Goal: Information Seeking & Learning: Compare options

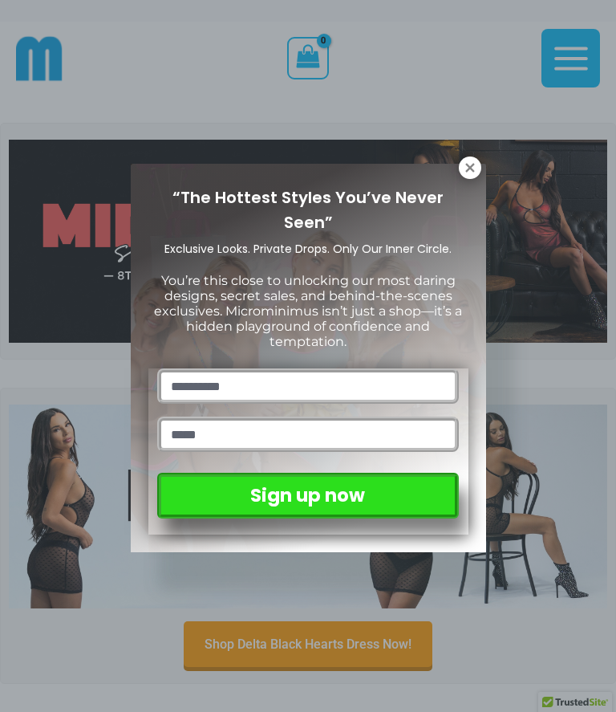
click at [475, 168] on icon at bounding box center [470, 167] width 14 height 14
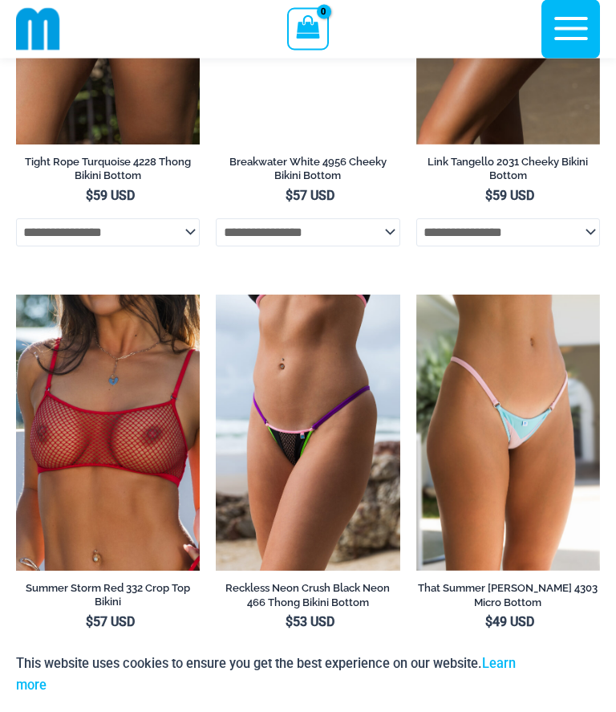
scroll to position [6096, 0]
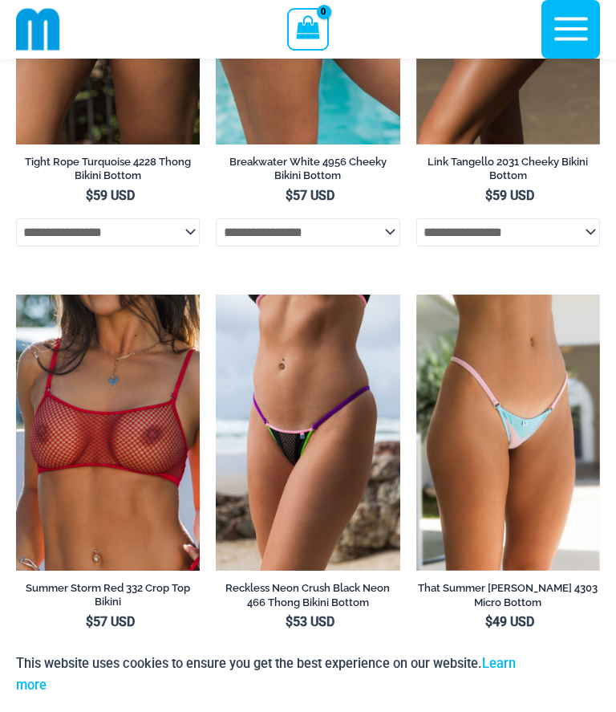
click at [16, 294] on img at bounding box center [16, 294] width 0 height 0
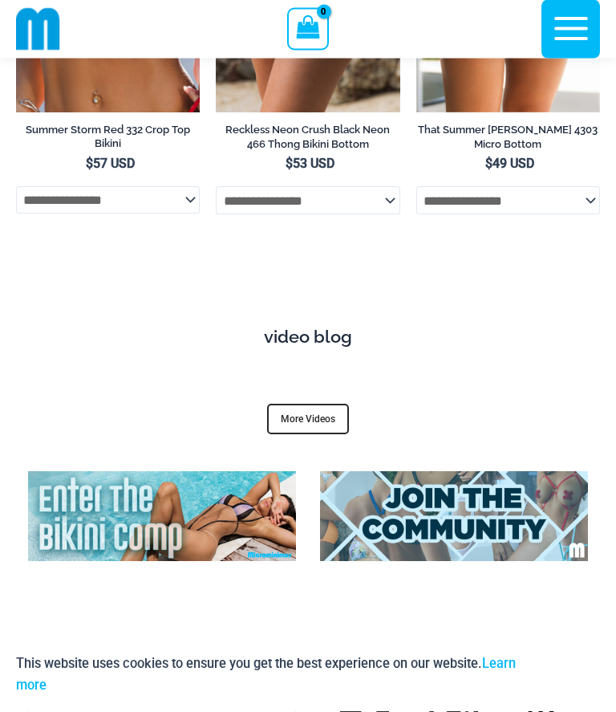
scroll to position [6554, 0]
click at [303, 404] on link "More Videos" at bounding box center [308, 419] width 82 height 30
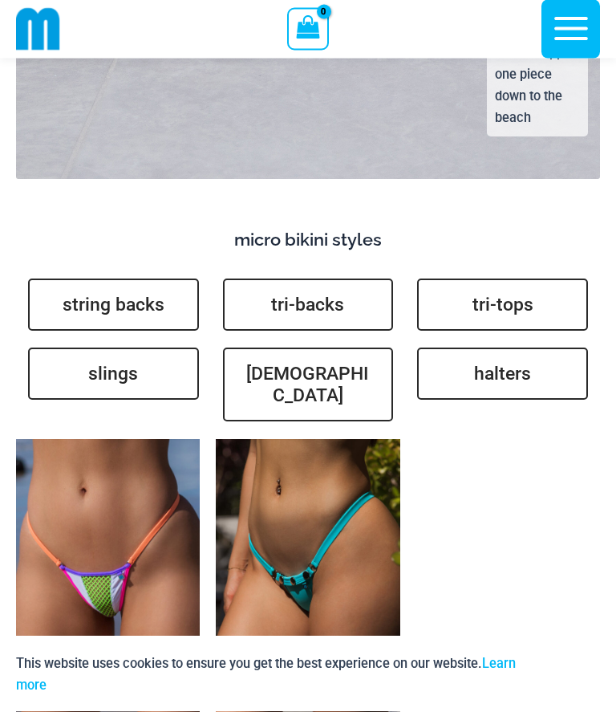
scroll to position [4674, 0]
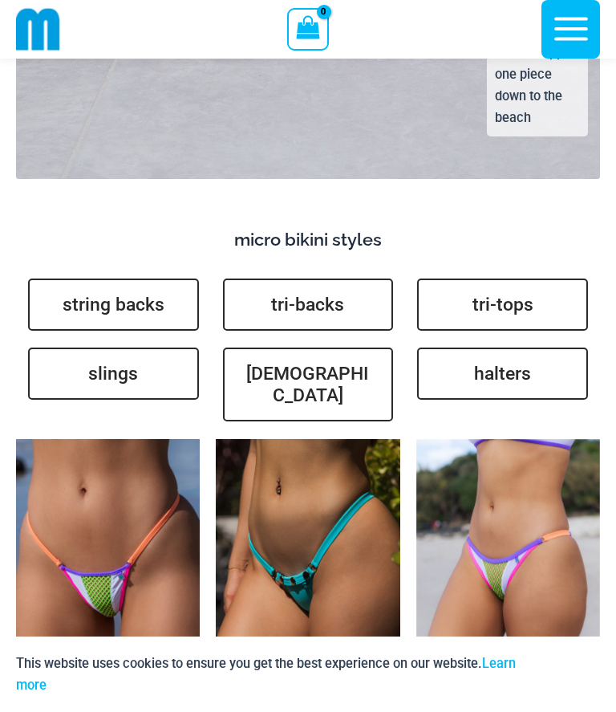
click at [298, 347] on link "brazilians" at bounding box center [308, 384] width 171 height 74
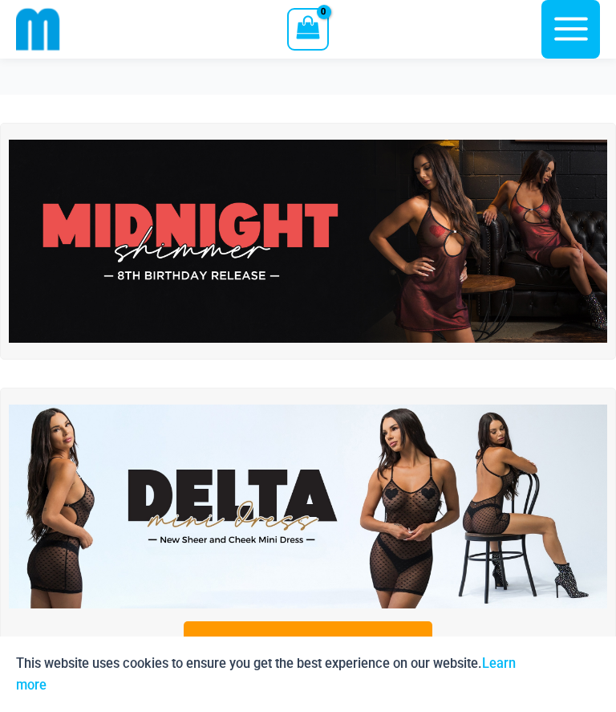
scroll to position [4748, 0]
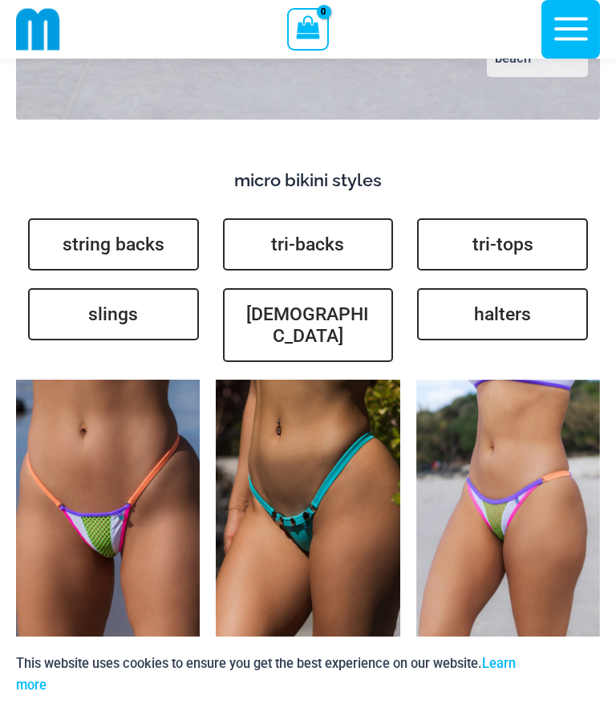
click at [120, 218] on link "string backs" at bounding box center [113, 244] width 171 height 52
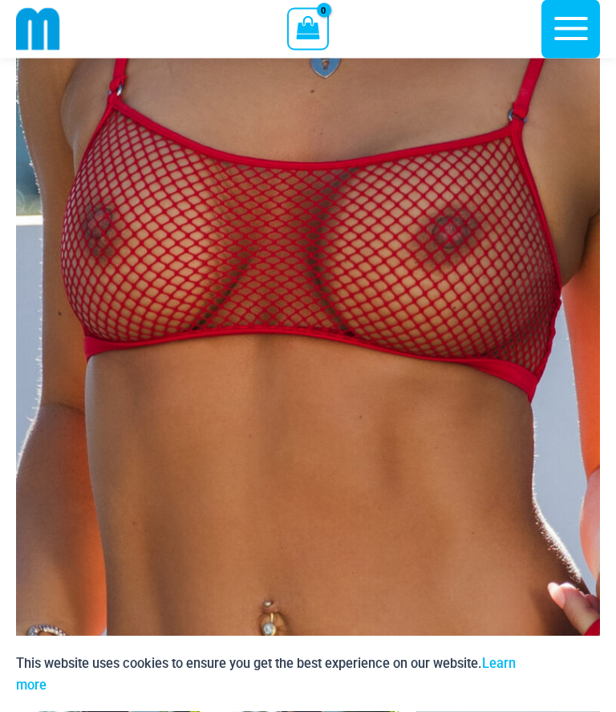
scroll to position [297, 0]
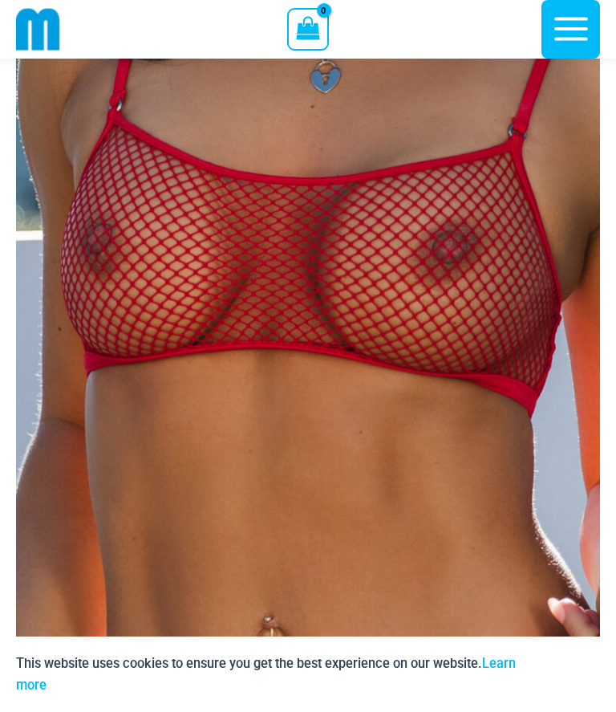
click at [491, 414] on img at bounding box center [308, 243] width 584 height 876
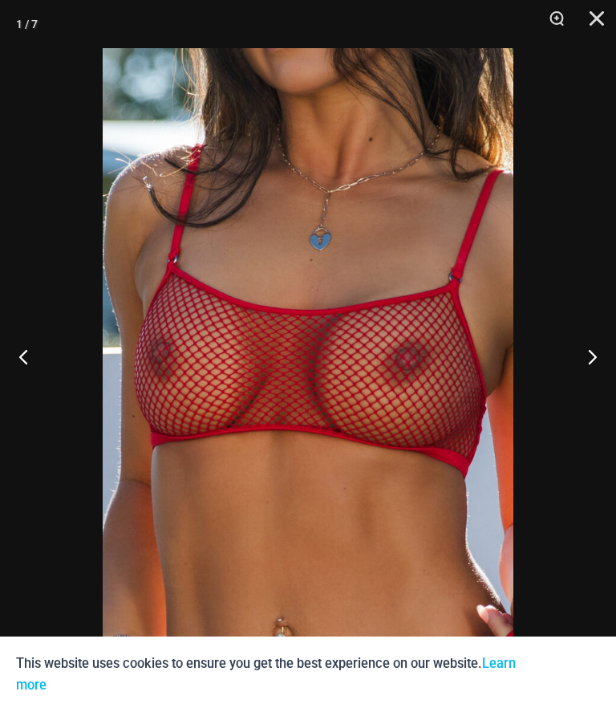
click at [601, 366] on button "Next" at bounding box center [586, 356] width 60 height 80
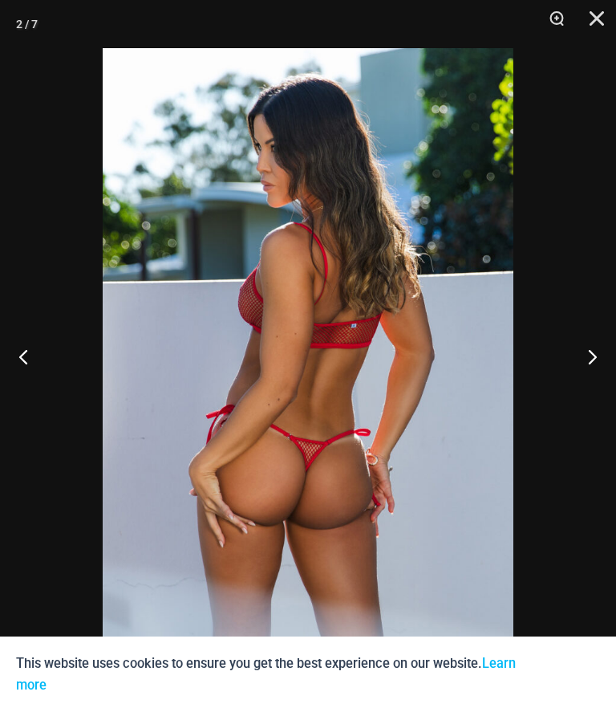
click at [596, 355] on button "Next" at bounding box center [586, 356] width 60 height 80
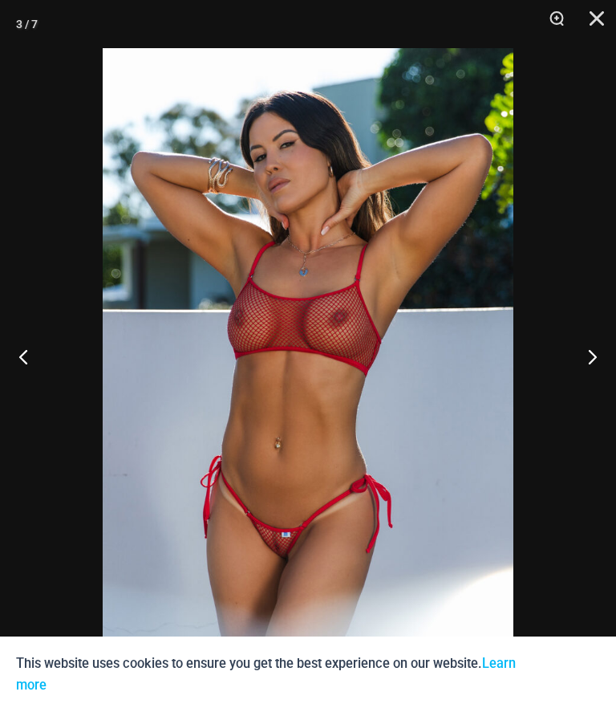
click at [592, 359] on button "Next" at bounding box center [586, 356] width 60 height 80
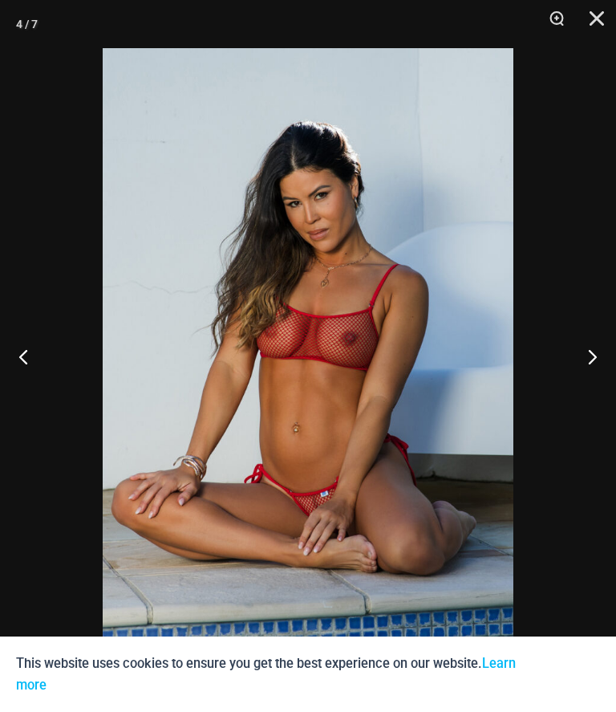
click at [595, 350] on button "Next" at bounding box center [586, 356] width 60 height 80
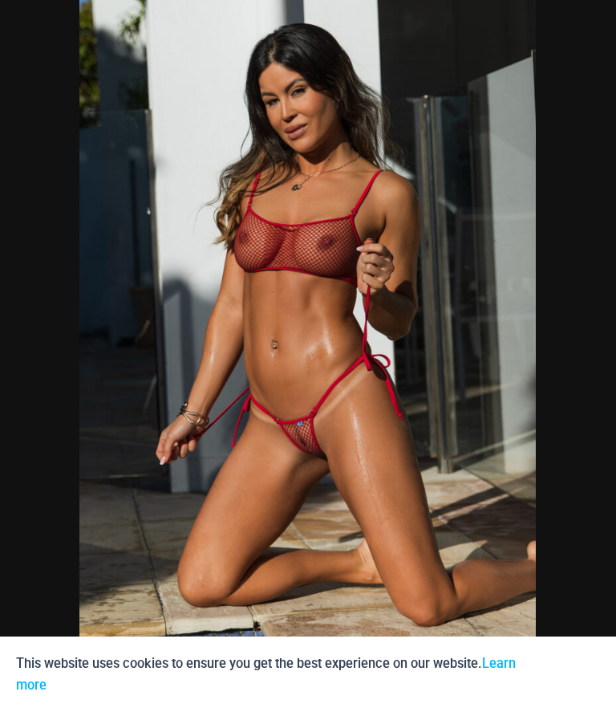
click at [510, 294] on img at bounding box center [307, 320] width 457 height 685
click at [602, 326] on div at bounding box center [308, 356] width 616 height 712
click at [587, 344] on button "Next" at bounding box center [586, 356] width 60 height 80
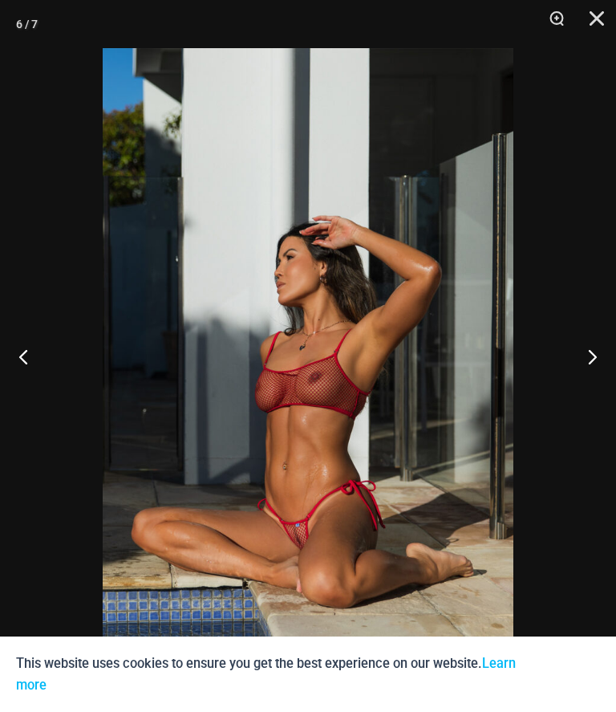
click at [599, 350] on button "Next" at bounding box center [586, 356] width 60 height 80
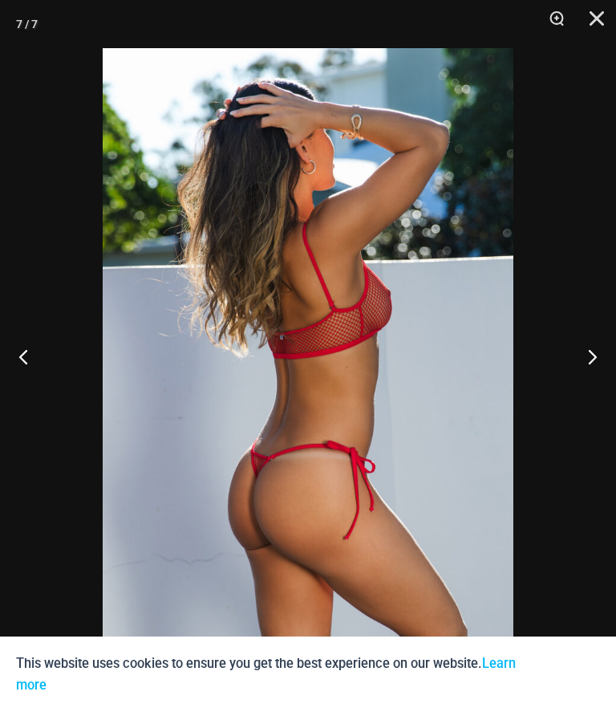
click at [611, 346] on button "Next" at bounding box center [586, 356] width 60 height 80
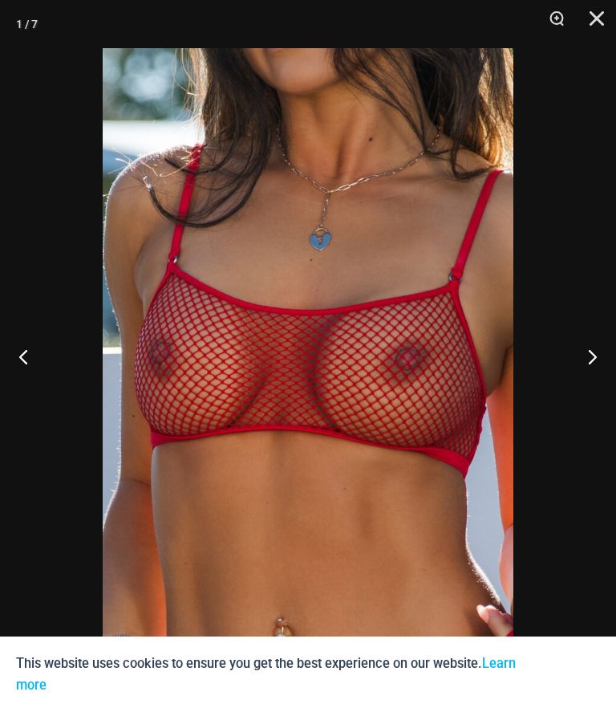
click at [605, 354] on button "Next" at bounding box center [586, 356] width 60 height 80
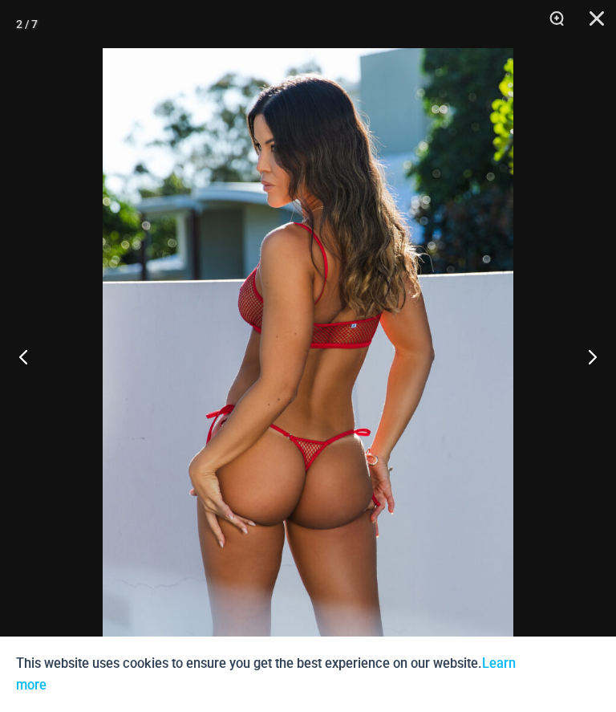
click at [600, 351] on button "Next" at bounding box center [586, 356] width 60 height 80
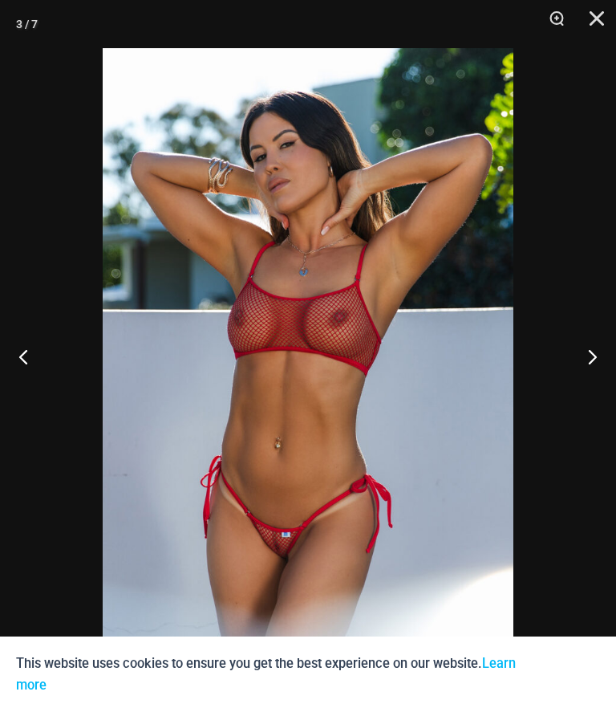
click at [608, 354] on button "Next" at bounding box center [586, 356] width 60 height 80
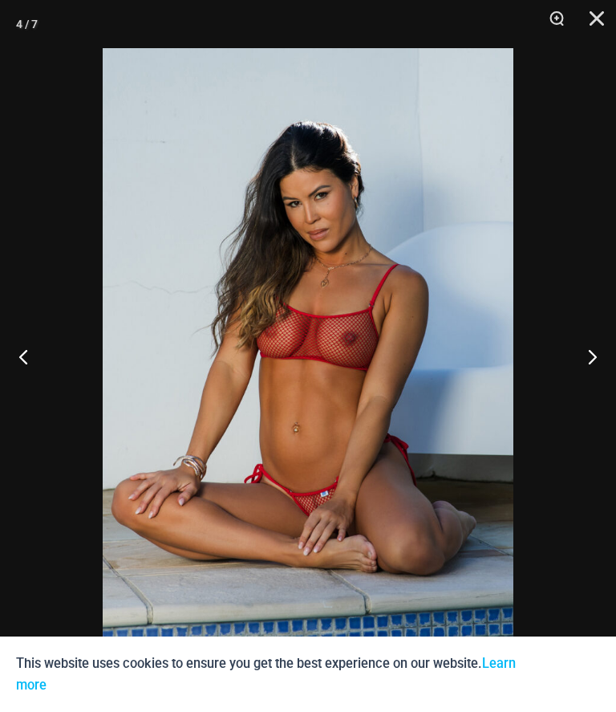
click at [606, 354] on button "Next" at bounding box center [586, 356] width 60 height 80
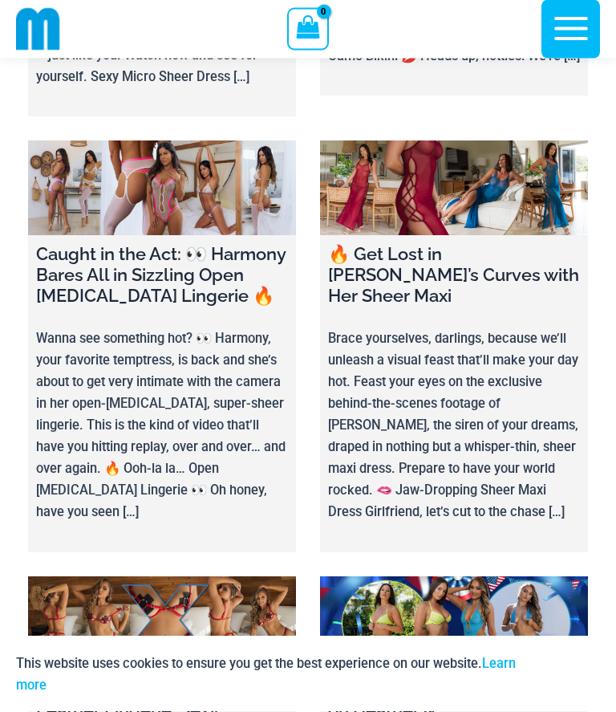
scroll to position [1693, 0]
click at [148, 243] on h4 "Caught in the Act: 👀 Harmony Bares All in Sizzling Open Crotch Lingerie 🔥" at bounding box center [162, 274] width 252 height 63
click at [141, 140] on link at bounding box center [162, 187] width 268 height 94
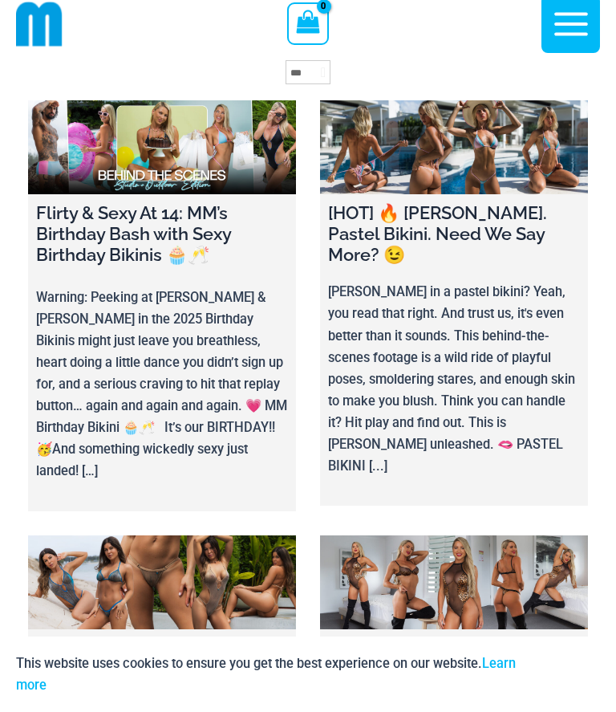
scroll to position [0, 0]
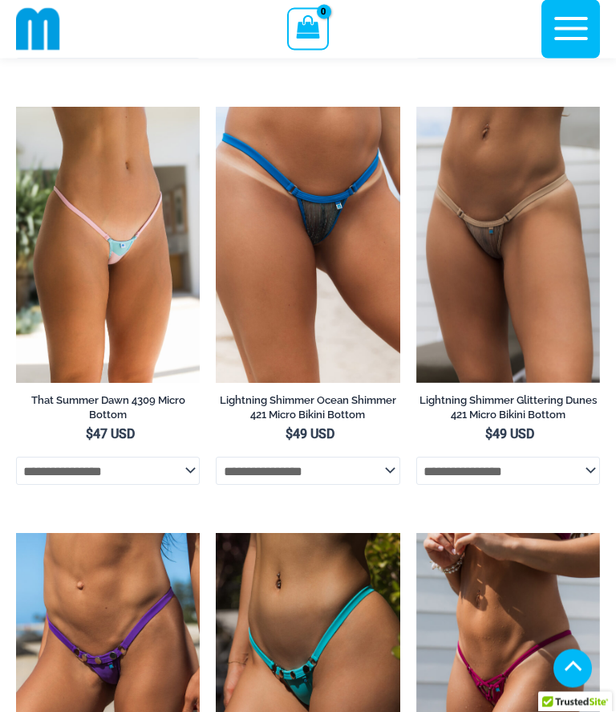
scroll to position [1798, 0]
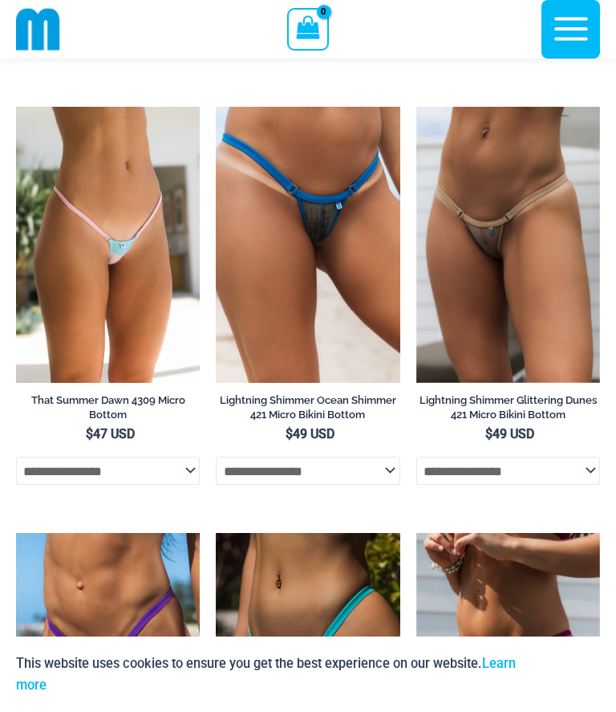
click at [216, 107] on img at bounding box center [216, 107] width 0 height 0
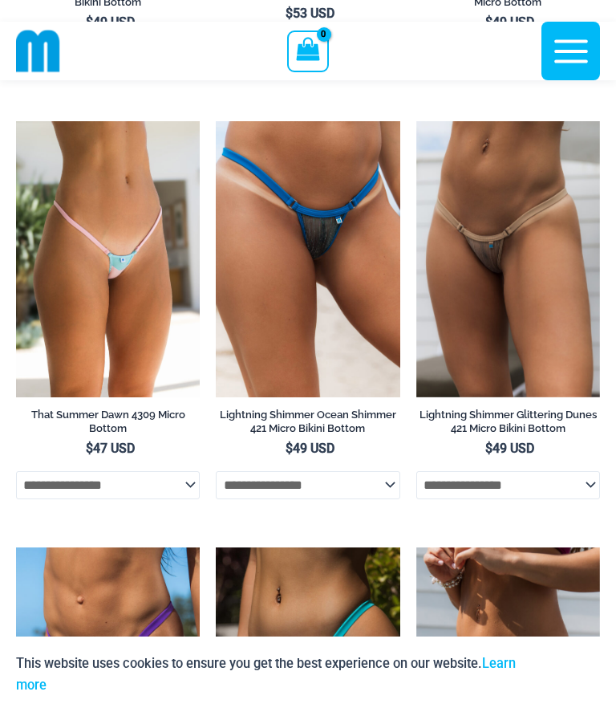
scroll to position [1873, 0]
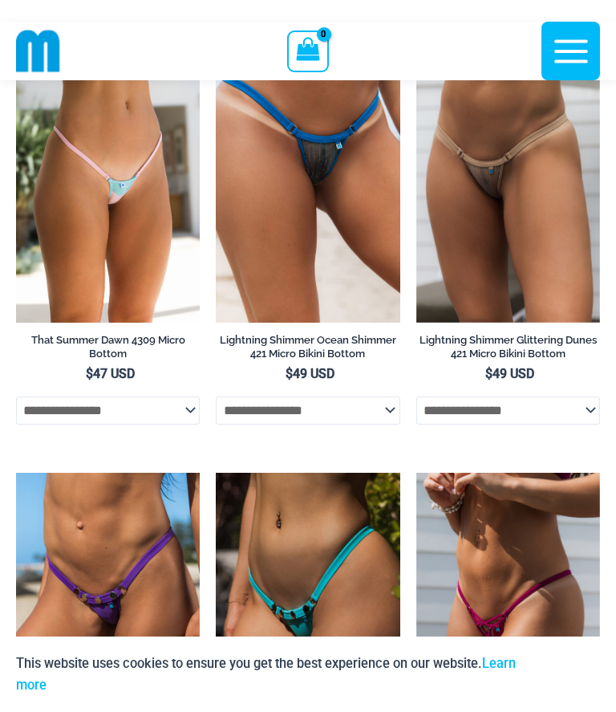
click at [416, 47] on img at bounding box center [416, 47] width 0 height 0
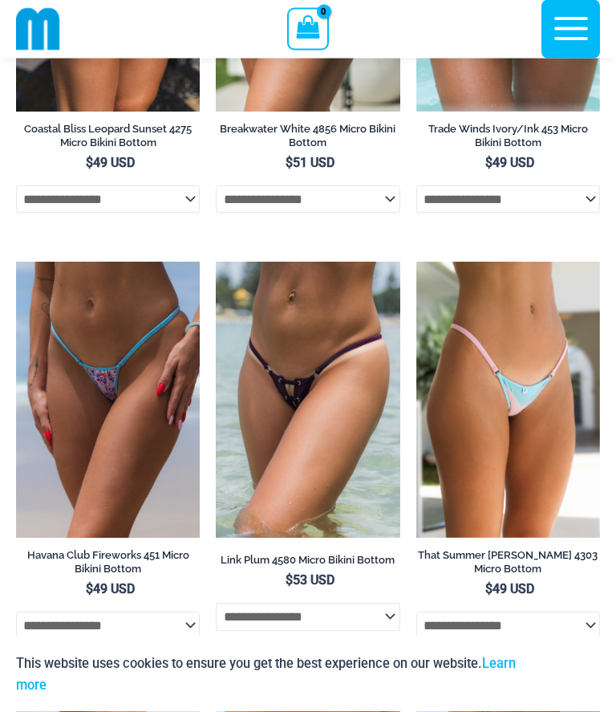
scroll to position [1226, 0]
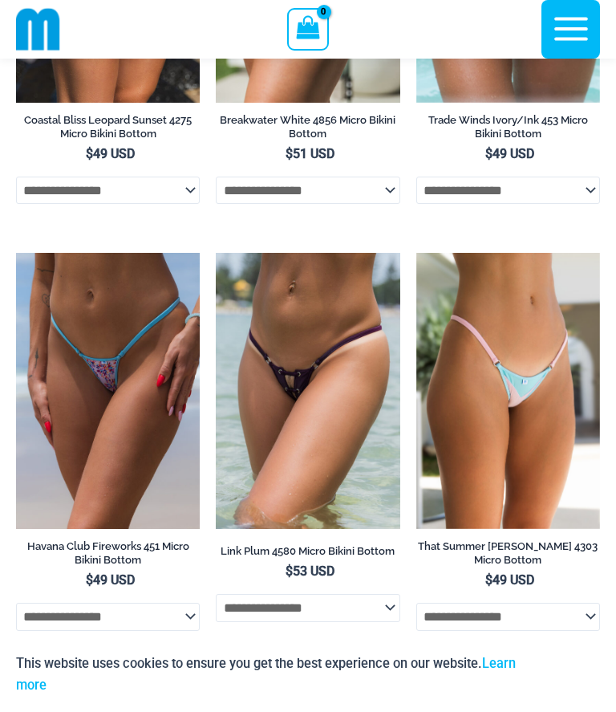
click at [216, 253] on img at bounding box center [216, 253] width 0 height 0
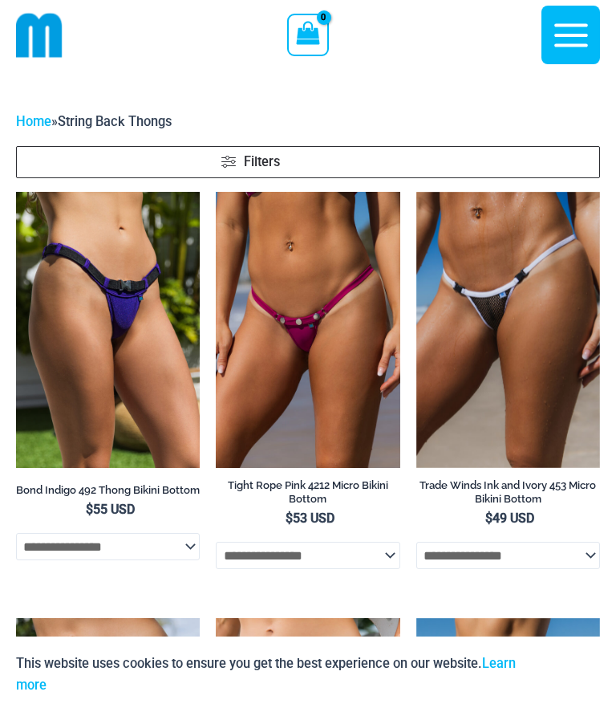
scroll to position [22, 0]
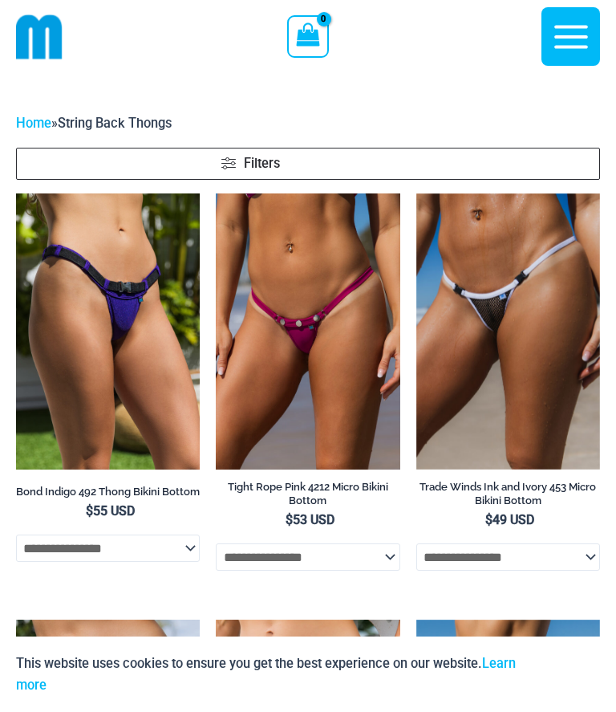
click at [416, 193] on img at bounding box center [416, 193] width 0 height 0
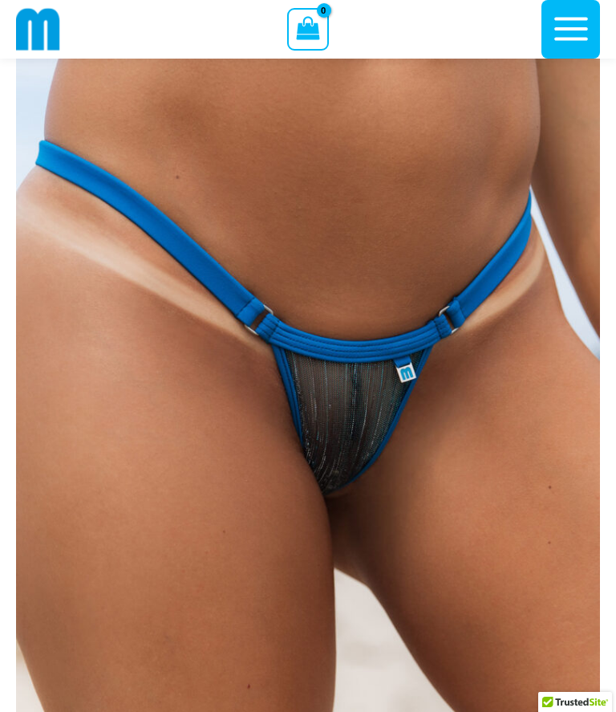
scroll to position [79, 0]
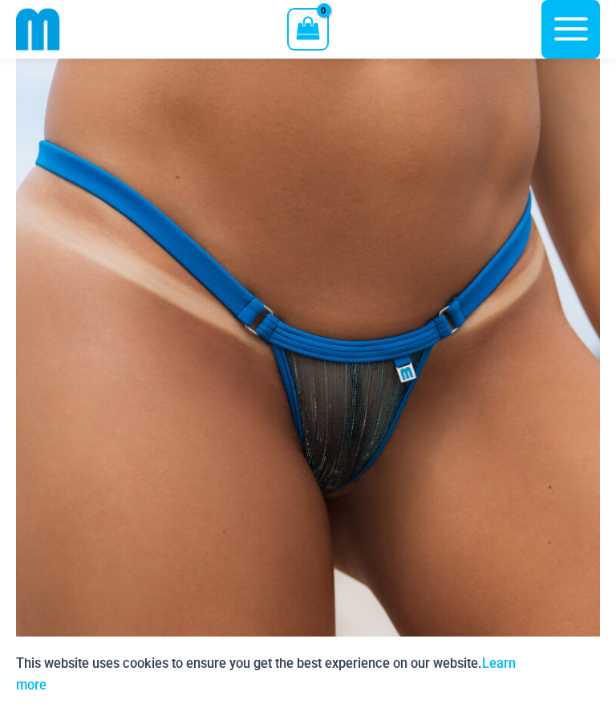
click at [450, 218] on img at bounding box center [308, 495] width 584 height 876
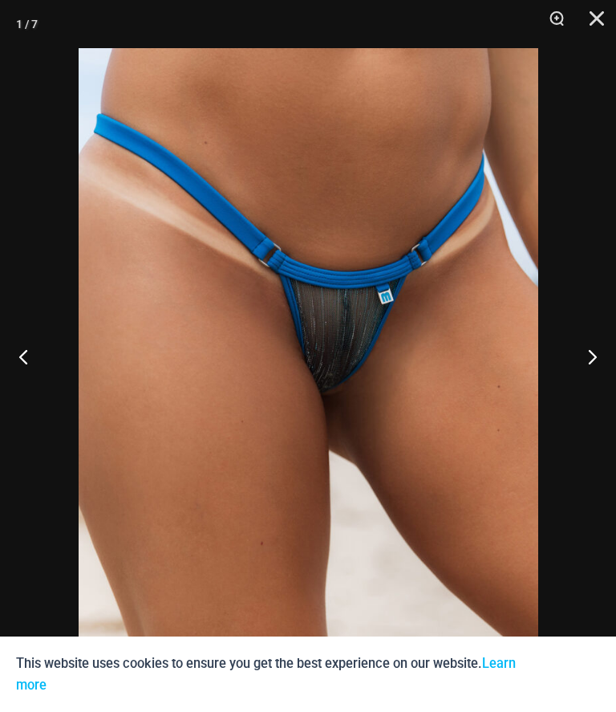
click at [580, 337] on div at bounding box center [308, 356] width 616 height 712
click at [584, 331] on div at bounding box center [308, 356] width 616 height 712
click at [611, 396] on button "Next" at bounding box center [586, 356] width 60 height 80
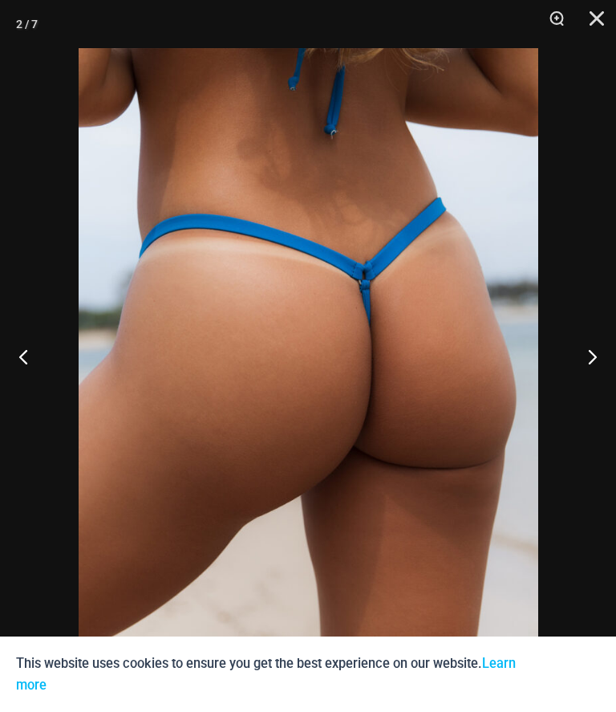
click at [599, 389] on button "Next" at bounding box center [586, 356] width 60 height 80
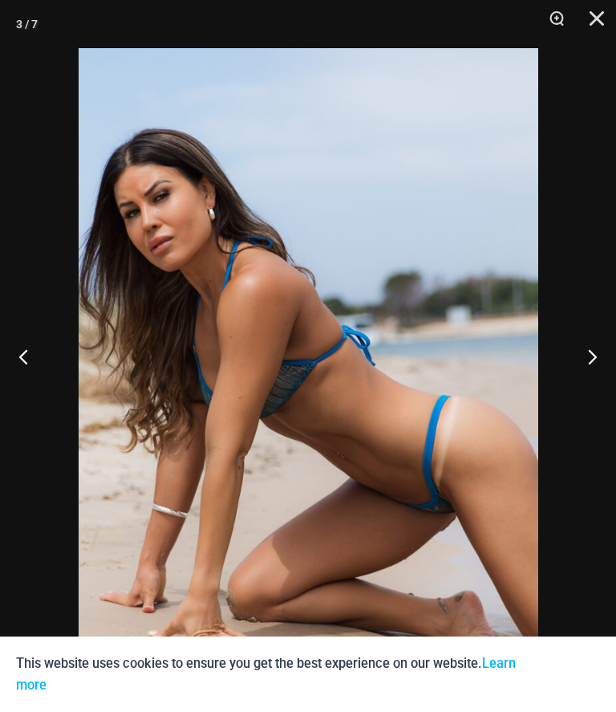
click at [601, 388] on button "Next" at bounding box center [586, 356] width 60 height 80
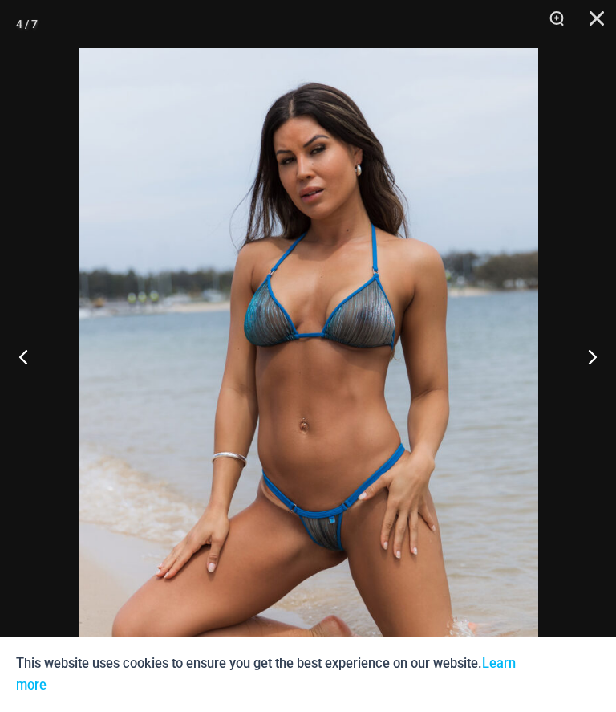
click at [594, 385] on button "Next" at bounding box center [586, 356] width 60 height 80
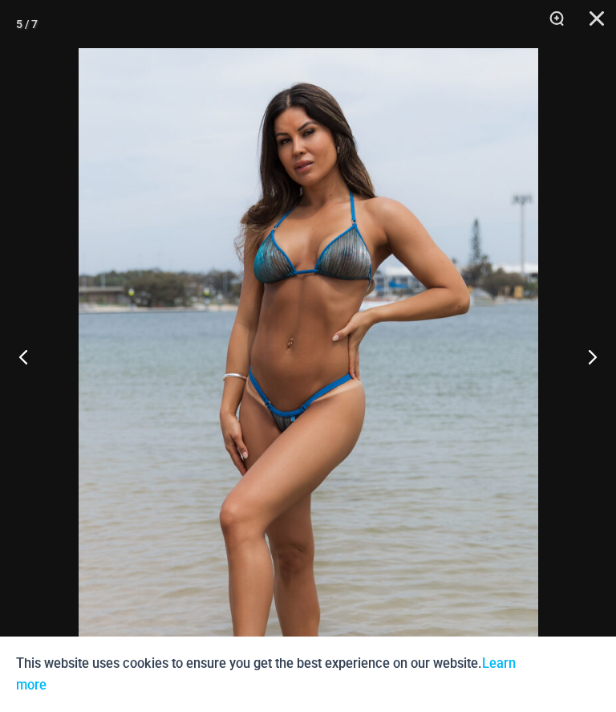
click at [598, 392] on button "Next" at bounding box center [586, 356] width 60 height 80
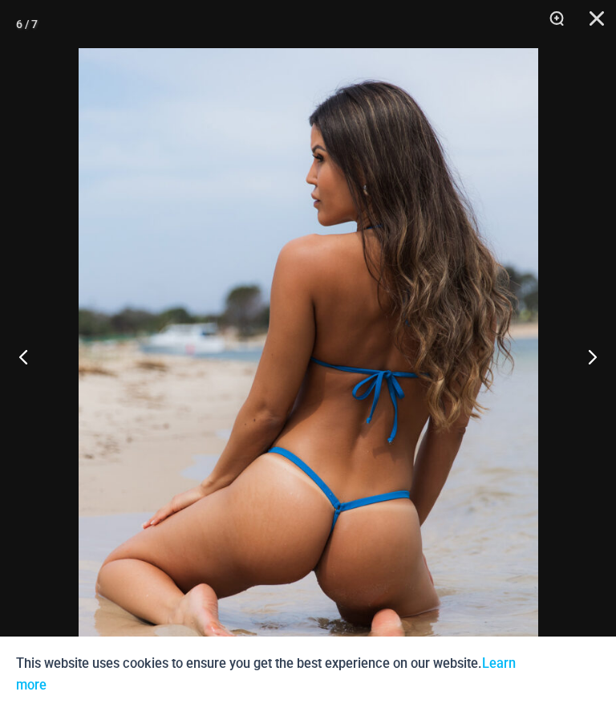
click at [591, 392] on button "Next" at bounding box center [586, 356] width 60 height 80
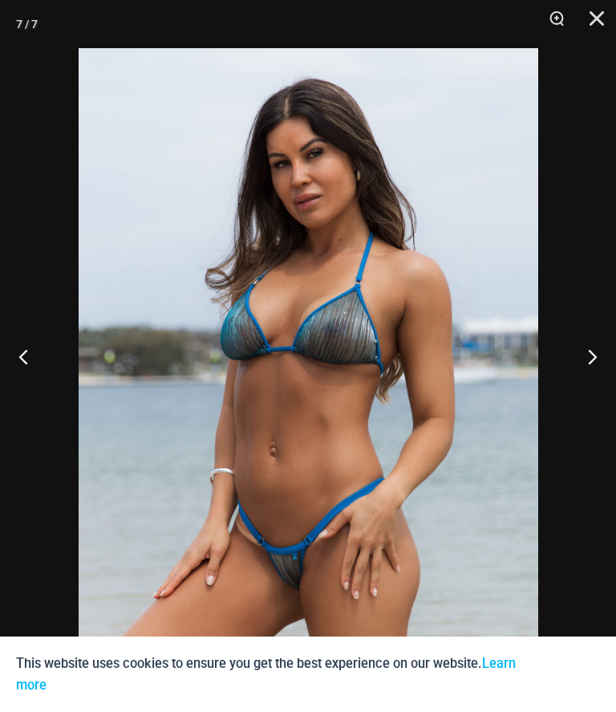
click at [599, 396] on button "Next" at bounding box center [586, 356] width 60 height 80
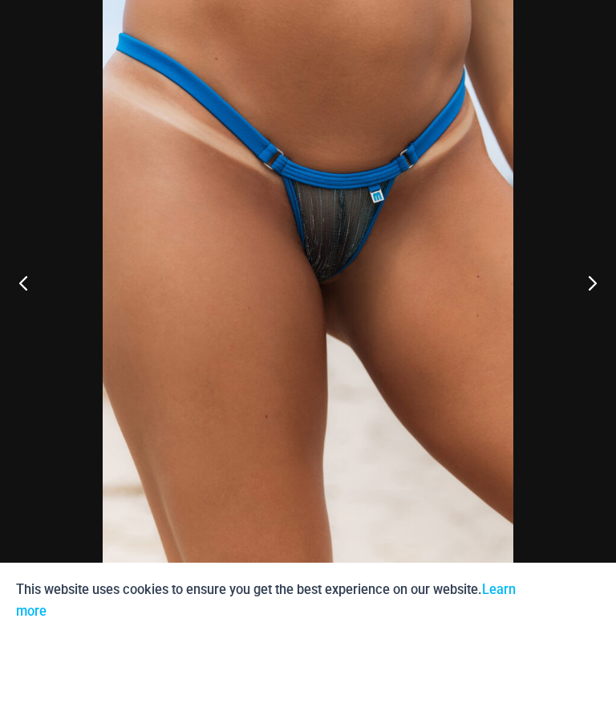
scroll to position [152, 0]
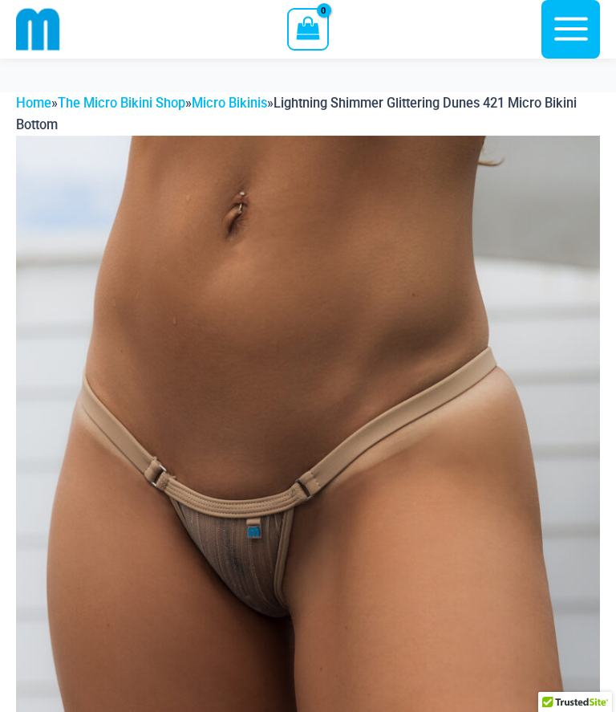
click at [506, 272] on img at bounding box center [308, 574] width 584 height 876
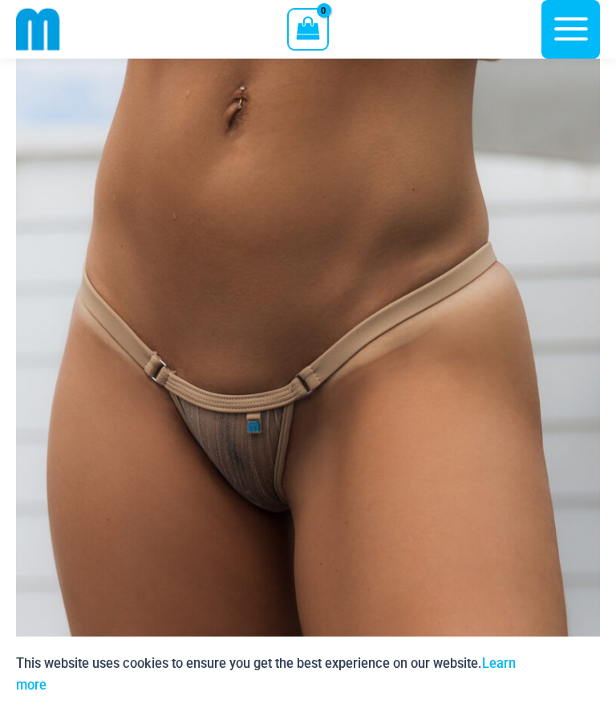
click at [481, 379] on img at bounding box center [308, 468] width 584 height 876
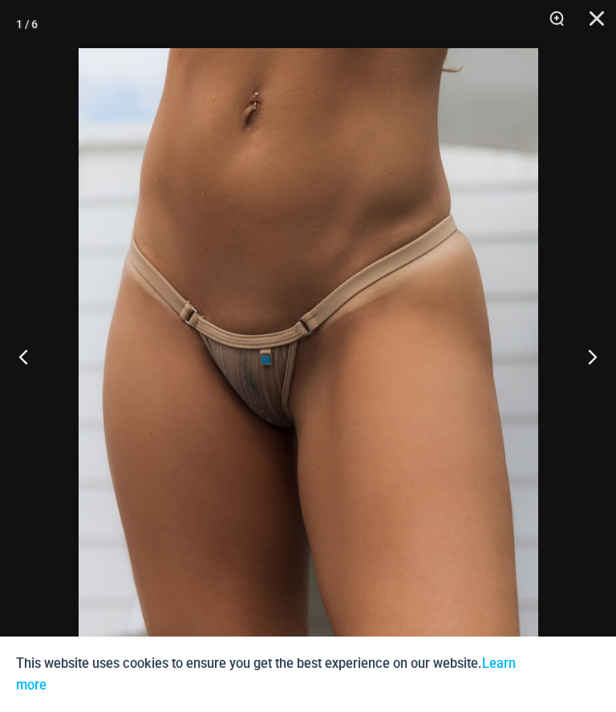
click at [586, 388] on button "Next" at bounding box center [586, 356] width 60 height 80
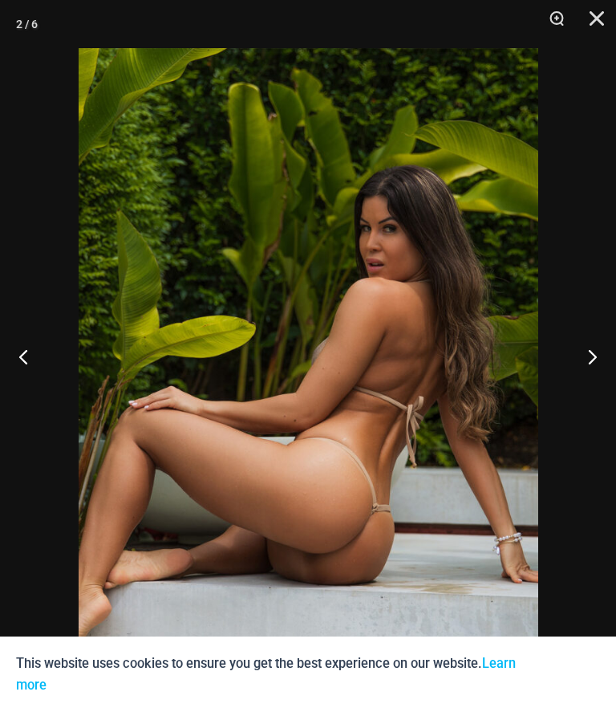
click at [607, 396] on button "Next" at bounding box center [586, 356] width 60 height 80
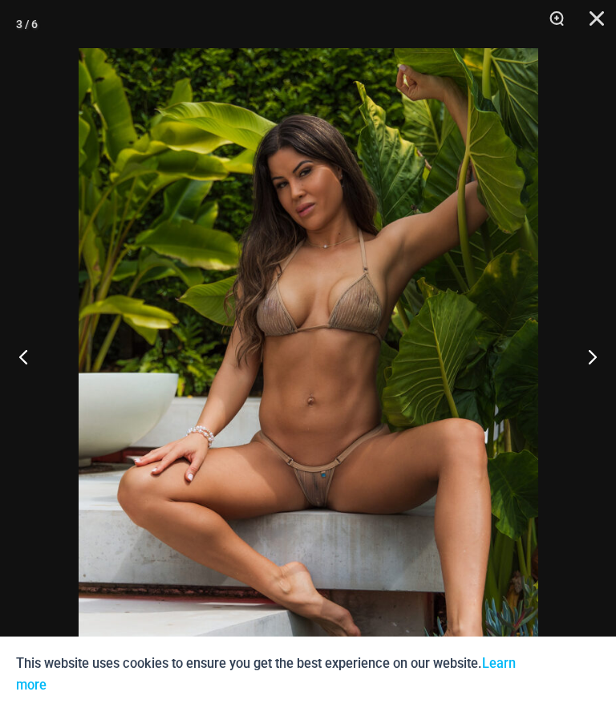
click at [603, 385] on button "Next" at bounding box center [586, 356] width 60 height 80
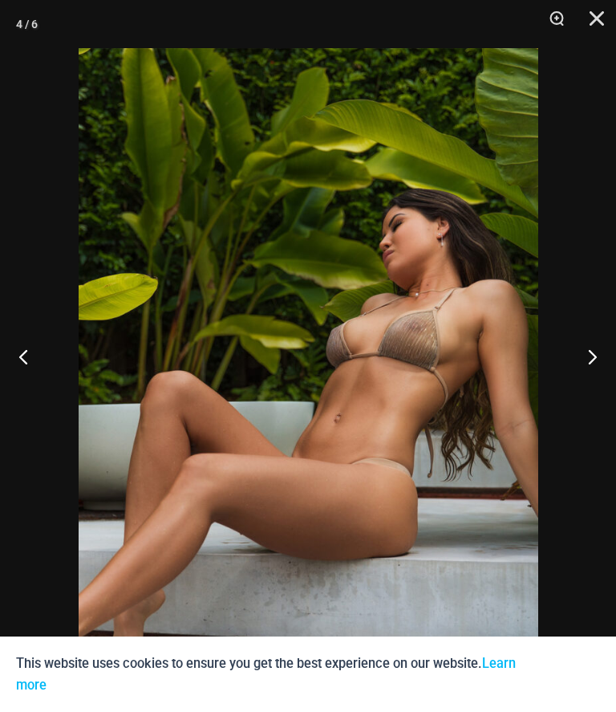
click at [608, 395] on button "Next" at bounding box center [586, 356] width 60 height 80
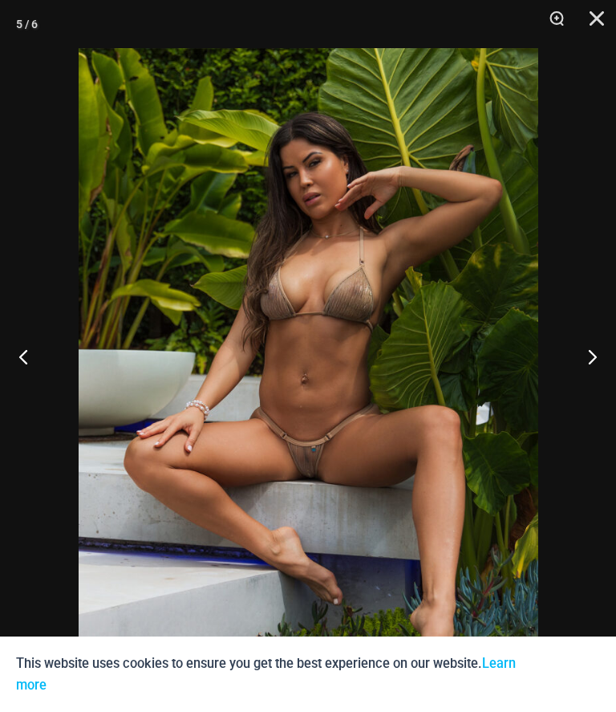
click at [611, 388] on button "Next" at bounding box center [586, 356] width 60 height 80
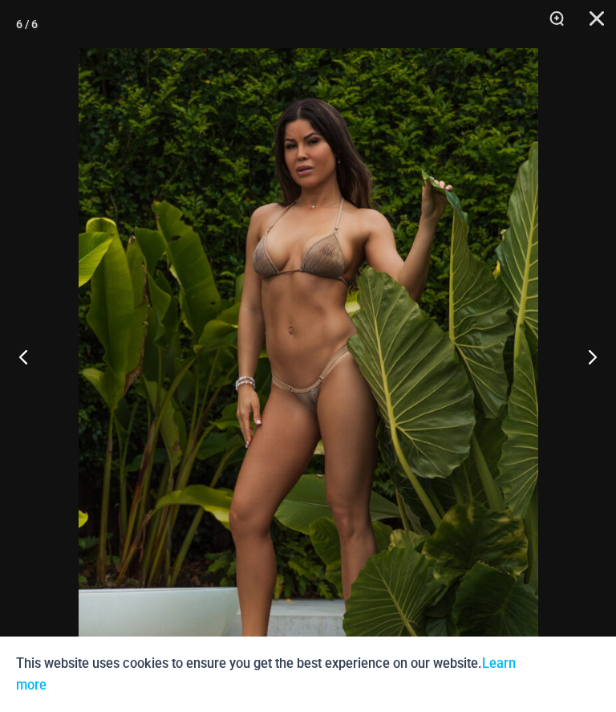
click at [607, 389] on button "Next" at bounding box center [586, 356] width 60 height 80
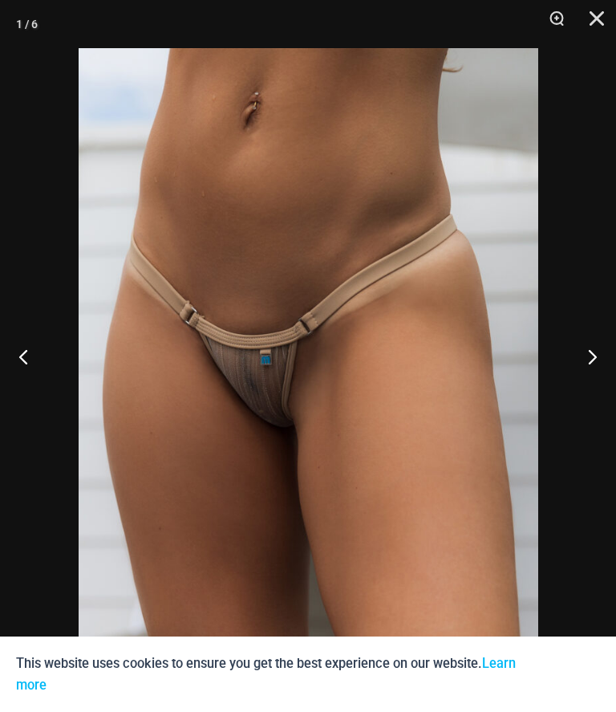
click at [612, 388] on button "Next" at bounding box center [586, 356] width 60 height 80
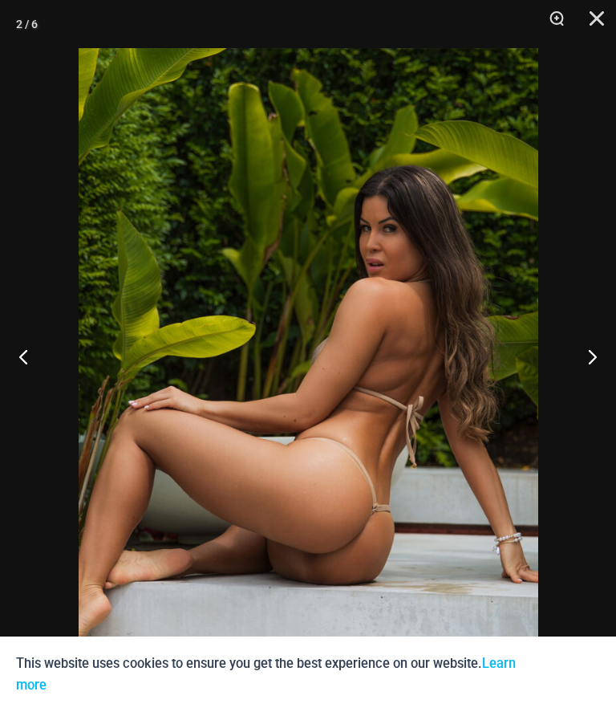
click at [611, 396] on button "Next" at bounding box center [586, 356] width 60 height 80
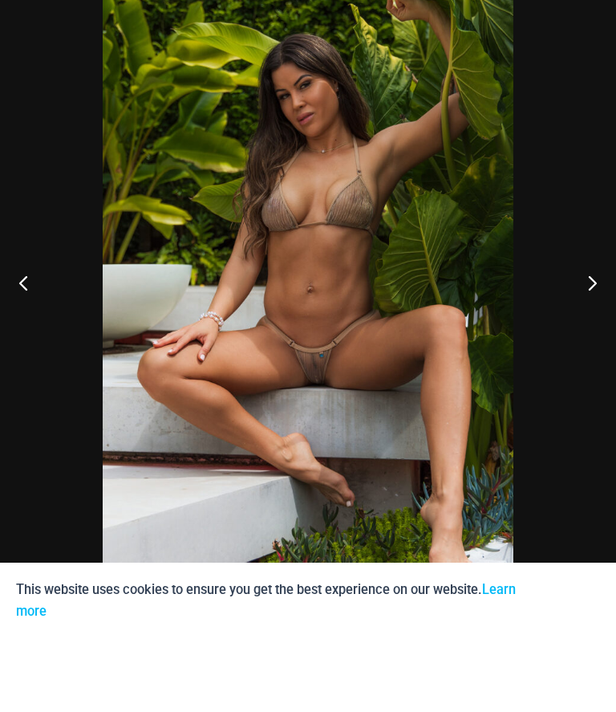
scroll to position [179, 0]
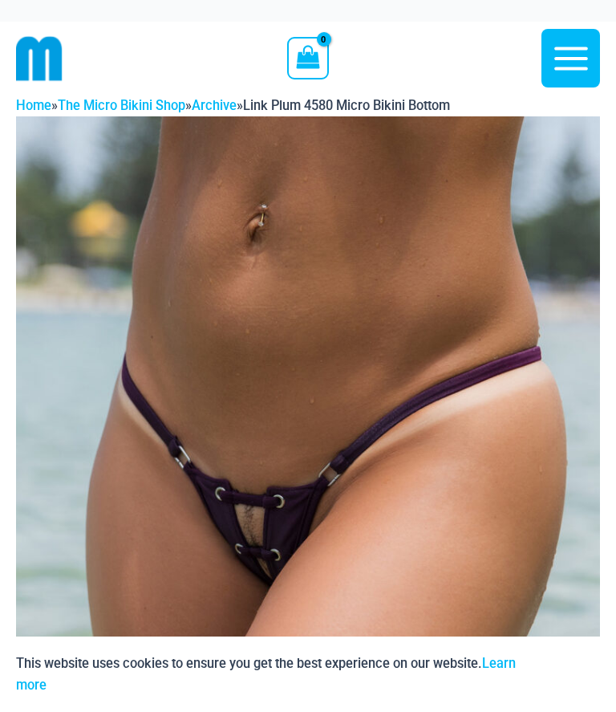
click at [458, 262] on img at bounding box center [308, 554] width 584 height 876
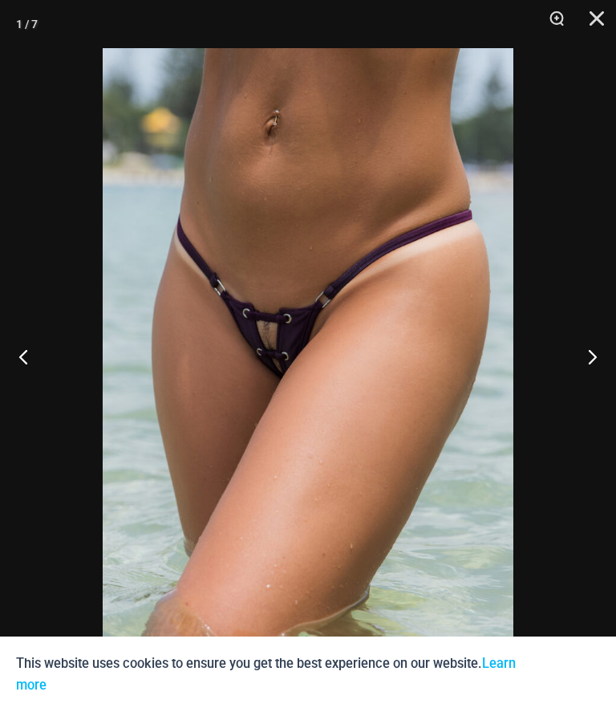
click at [599, 339] on button "Next" at bounding box center [586, 356] width 60 height 80
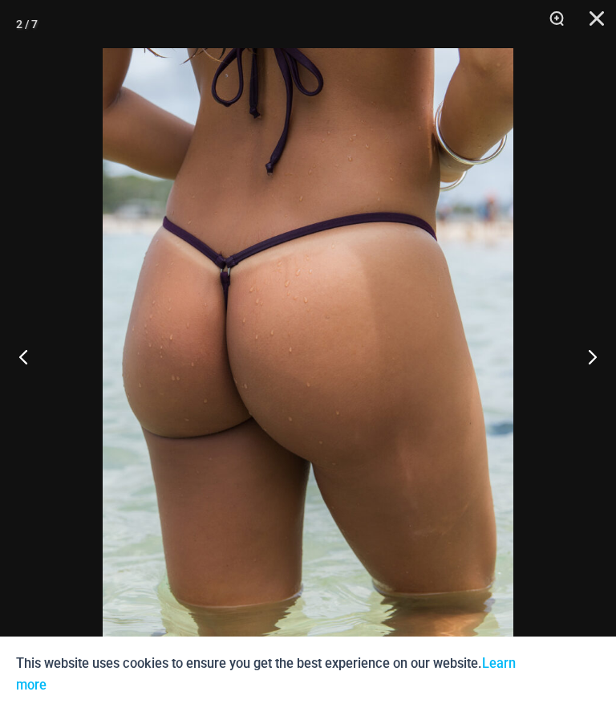
click at [596, 352] on button "Next" at bounding box center [586, 356] width 60 height 80
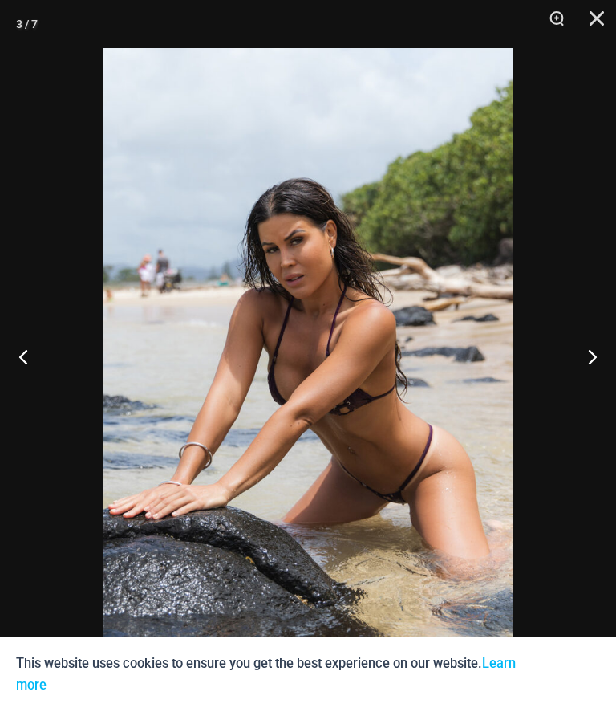
click at [589, 347] on button "Next" at bounding box center [586, 356] width 60 height 80
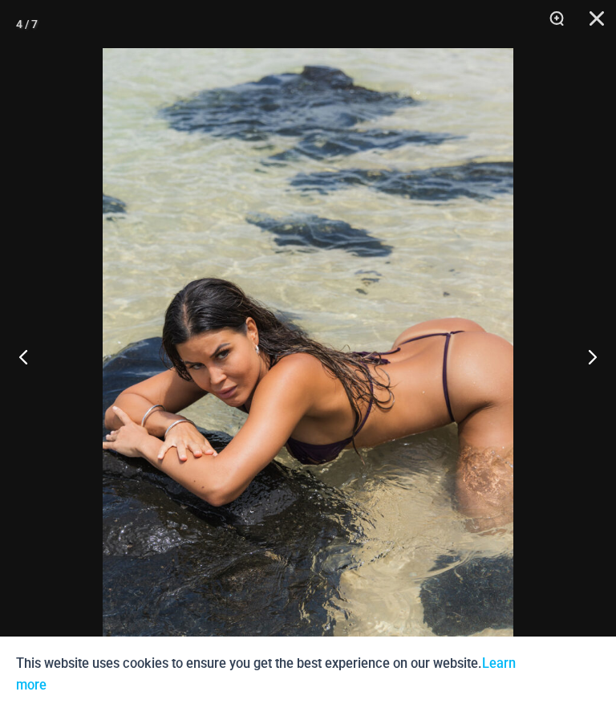
click at [593, 355] on button "Next" at bounding box center [586, 356] width 60 height 80
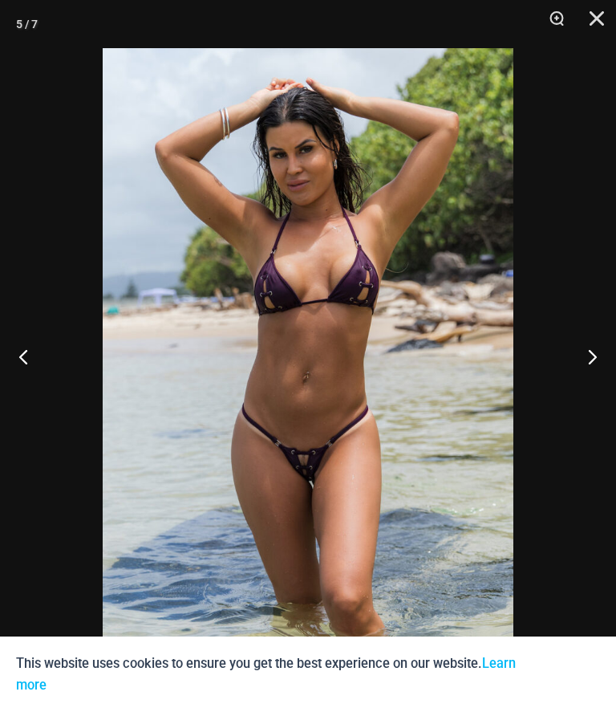
click at [599, 355] on button "Next" at bounding box center [586, 356] width 60 height 80
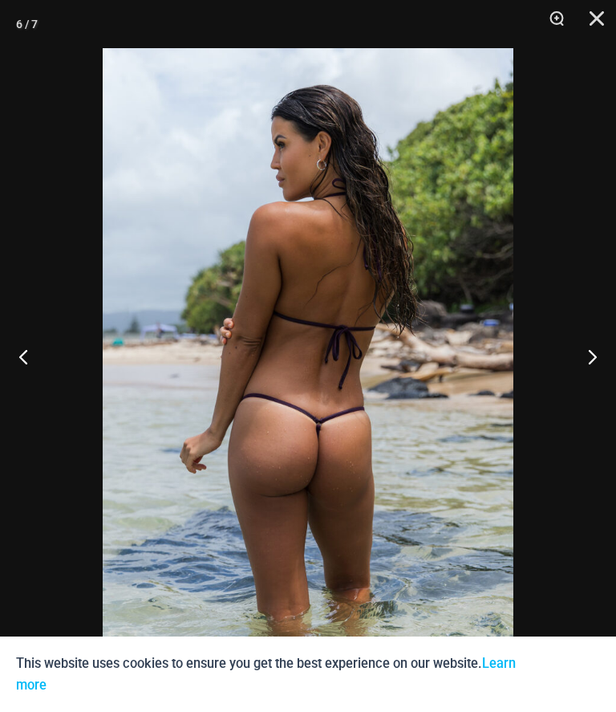
click at [595, 344] on button "Next" at bounding box center [586, 356] width 60 height 80
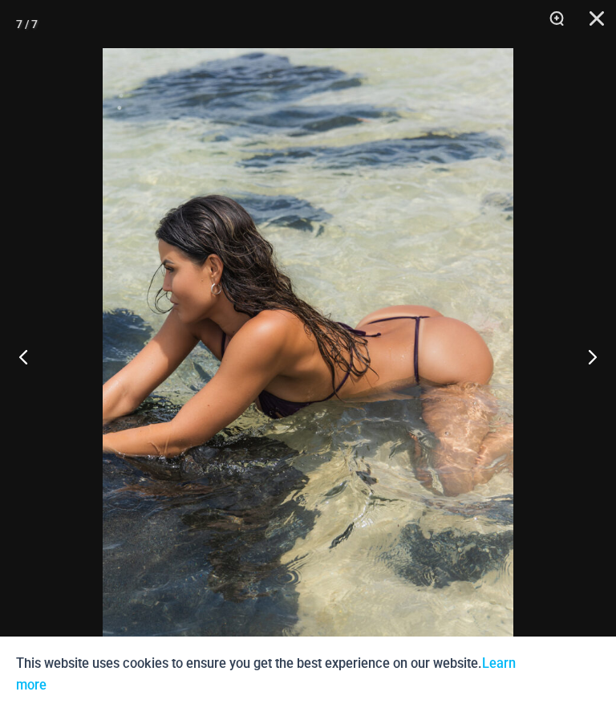
click at [608, 347] on button "Next" at bounding box center [586, 356] width 60 height 80
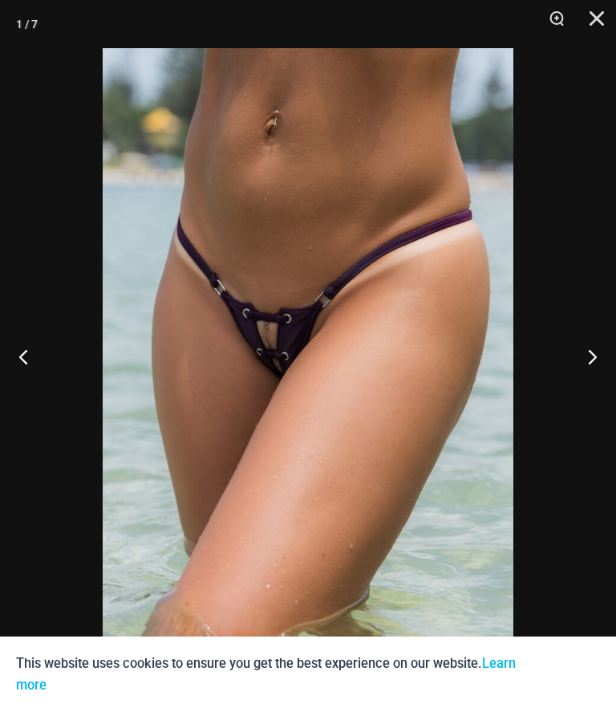
click at [588, 343] on button "Next" at bounding box center [586, 356] width 60 height 80
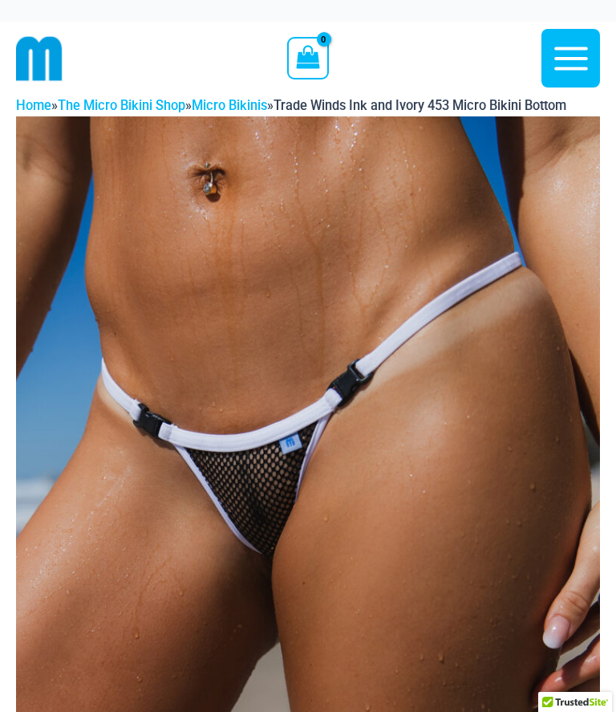
click at [485, 266] on img at bounding box center [308, 554] width 584 height 876
click at [507, 375] on img at bounding box center [308, 554] width 584 height 876
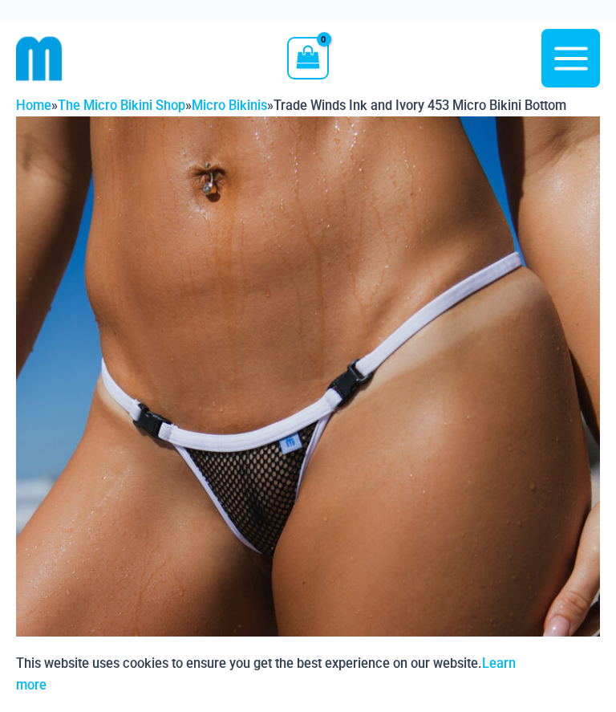
click at [485, 384] on img at bounding box center [308, 554] width 584 height 876
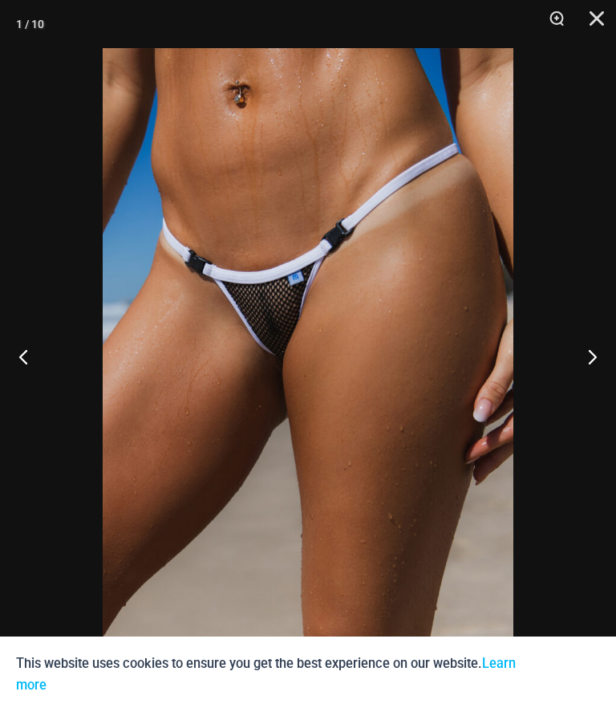
click at [588, 360] on button "Next" at bounding box center [586, 356] width 60 height 80
click at [588, 359] on button "Next" at bounding box center [586, 356] width 60 height 80
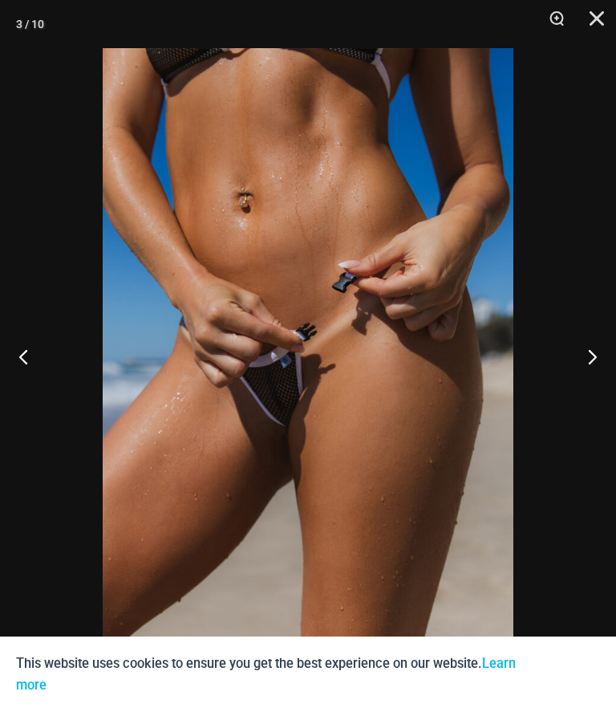
click at [598, 348] on button "Next" at bounding box center [586, 356] width 60 height 80
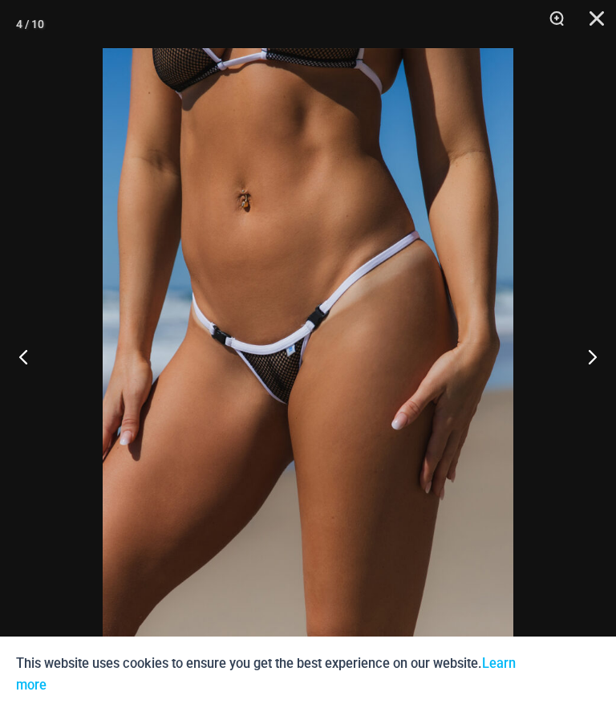
click at [602, 339] on button "Next" at bounding box center [586, 356] width 60 height 80
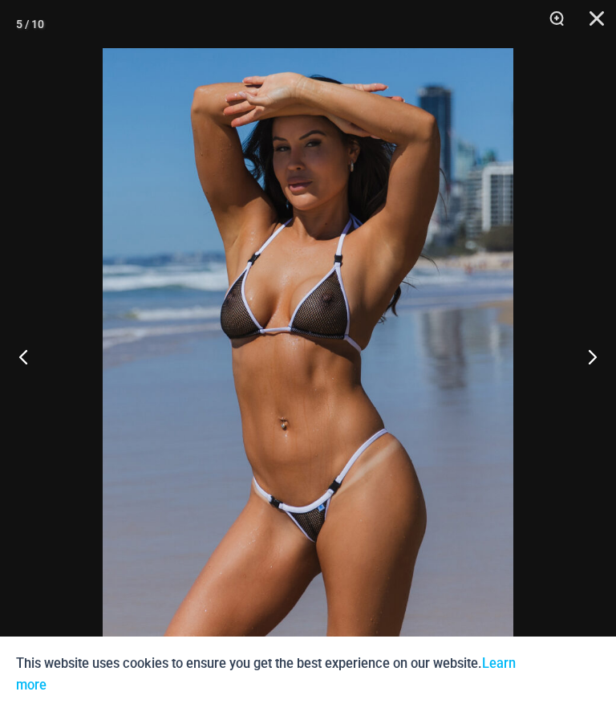
click at [599, 331] on button "Next" at bounding box center [586, 356] width 60 height 80
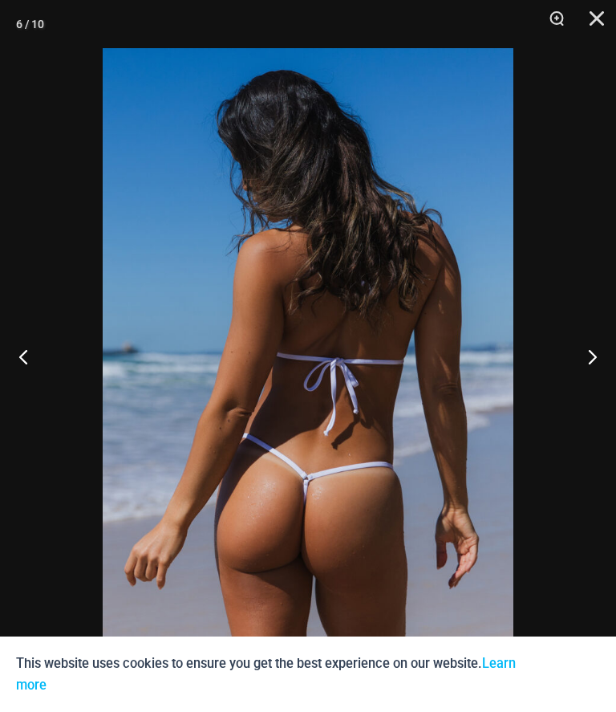
click at [602, 324] on button "Next" at bounding box center [586, 356] width 60 height 80
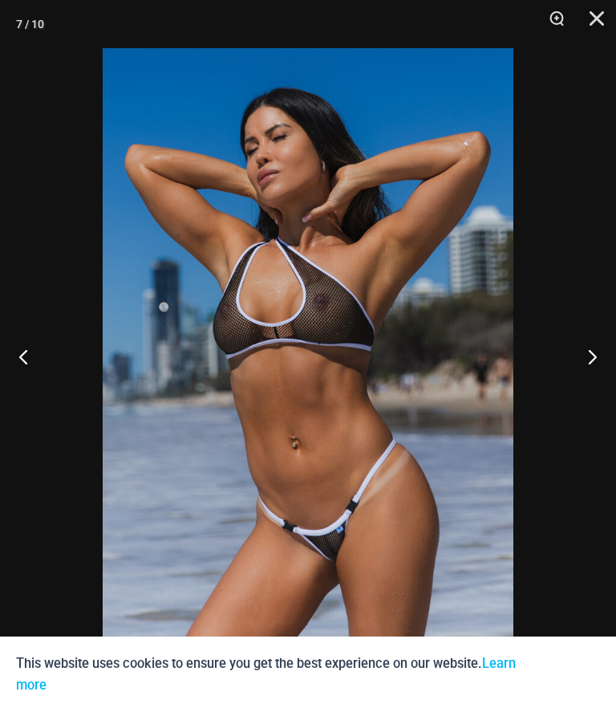
click at [592, 346] on button "Next" at bounding box center [586, 356] width 60 height 80
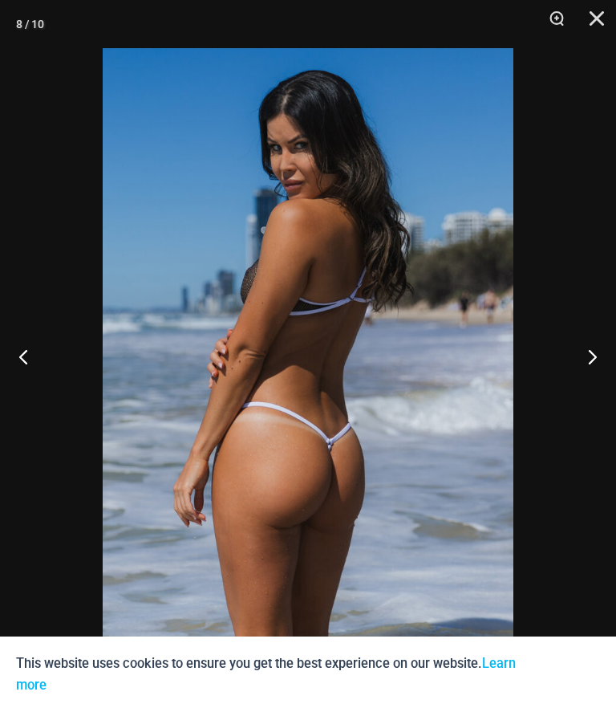
click at [595, 330] on button "Next" at bounding box center [586, 356] width 60 height 80
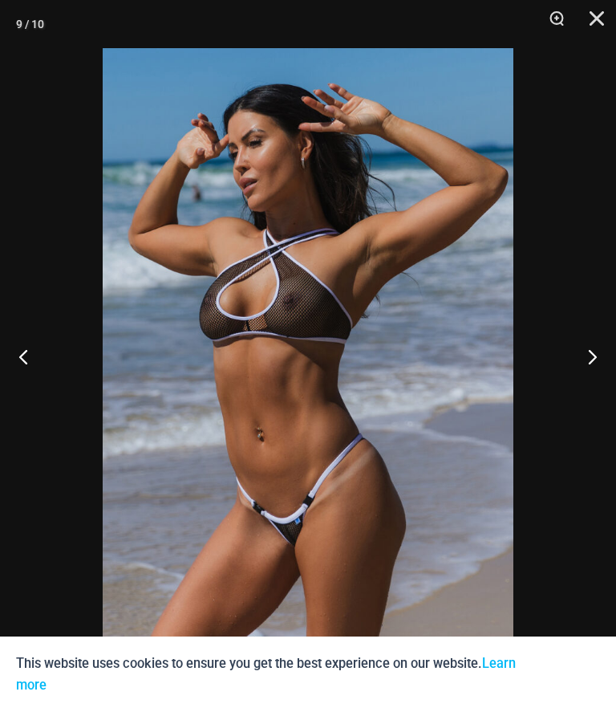
click at [602, 348] on button "Next" at bounding box center [586, 356] width 60 height 80
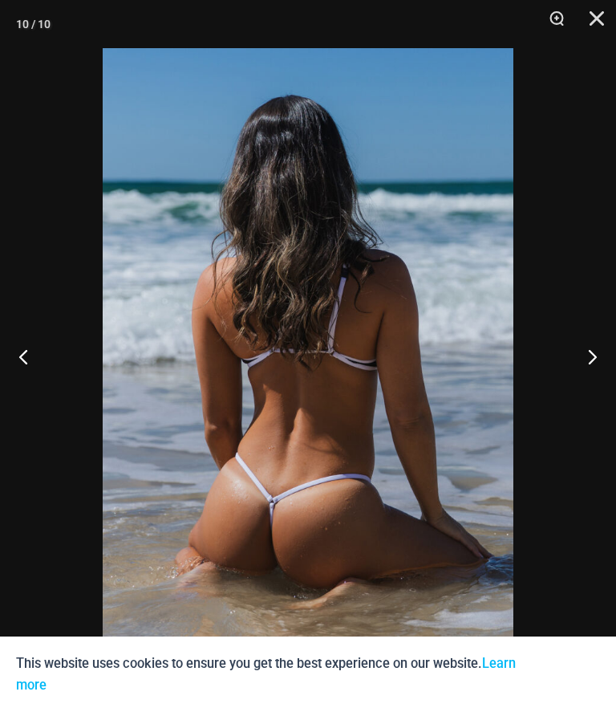
click at [598, 351] on button "Next" at bounding box center [586, 356] width 60 height 80
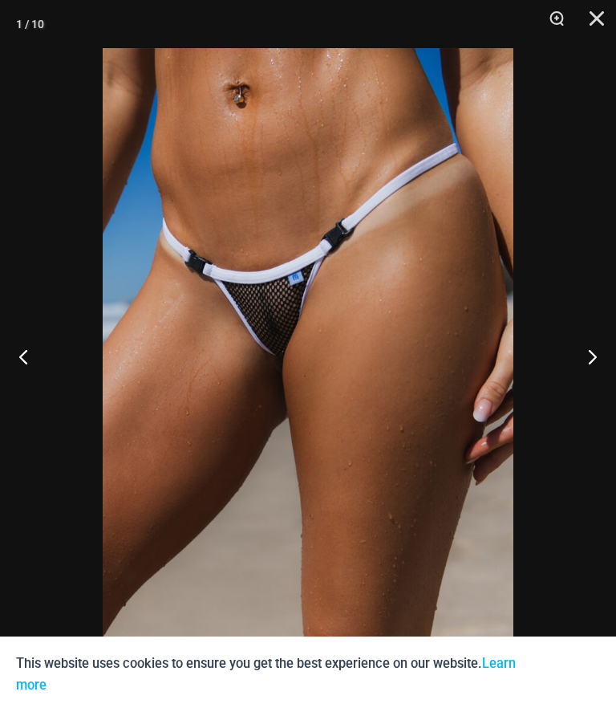
click at [608, 352] on button "Next" at bounding box center [586, 356] width 60 height 80
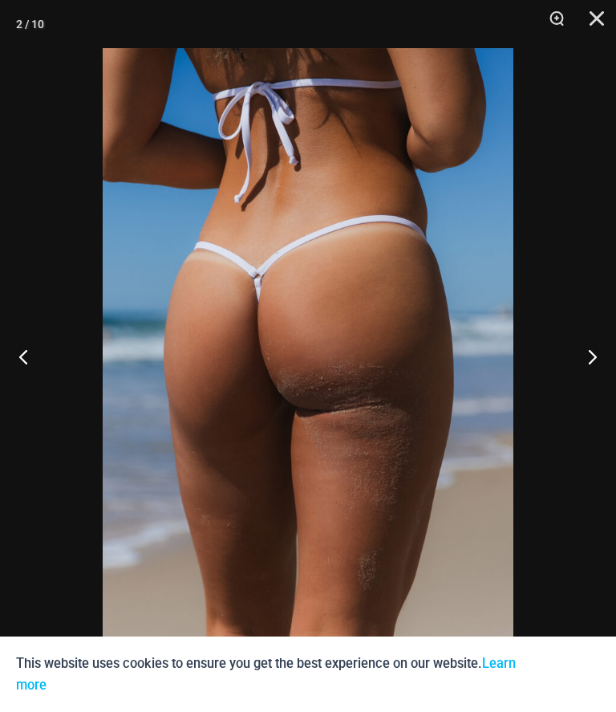
click at [610, 344] on button "Next" at bounding box center [586, 356] width 60 height 80
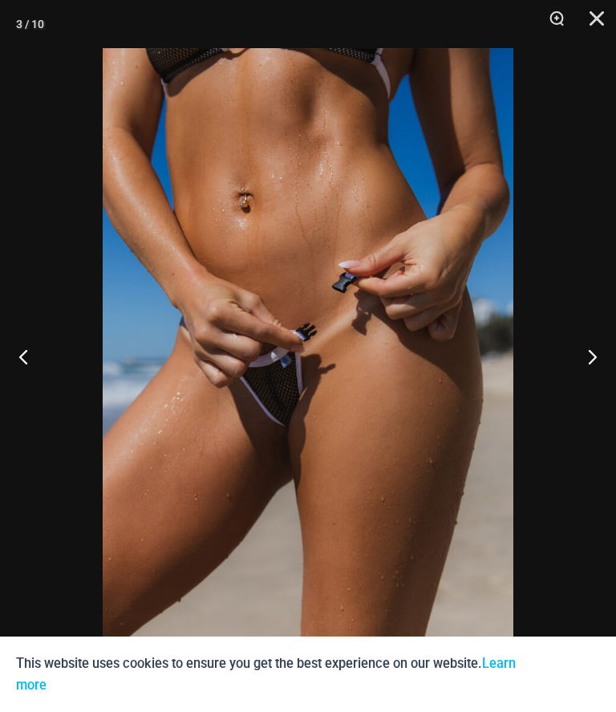
click at [600, 337] on button "Next" at bounding box center [586, 356] width 60 height 80
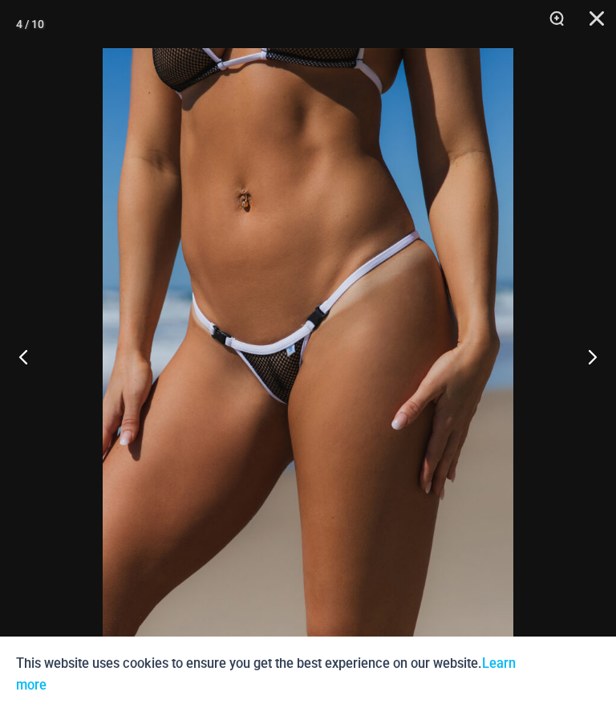
click at [583, 354] on button "Next" at bounding box center [586, 356] width 60 height 80
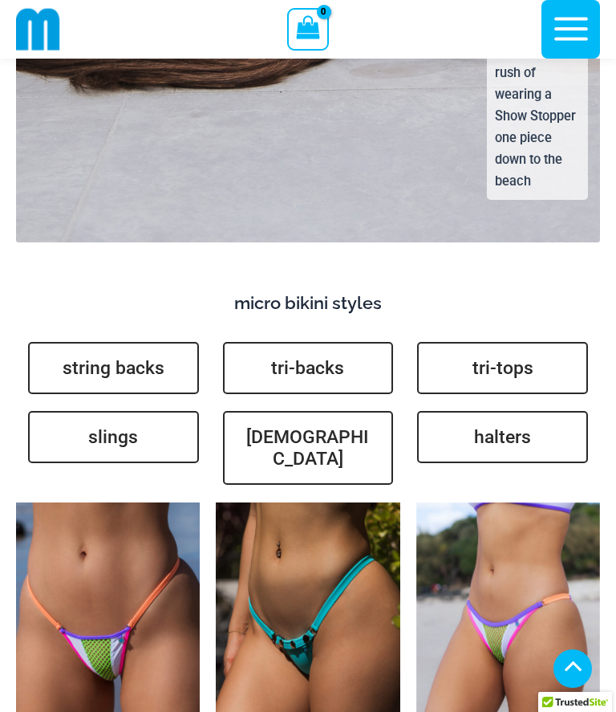
scroll to position [4614, 0]
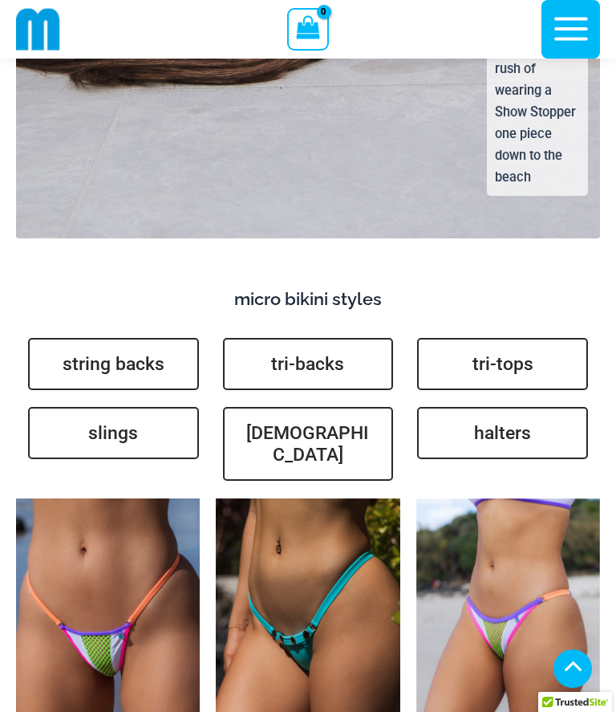
click at [119, 407] on link "slings" at bounding box center [113, 433] width 171 height 52
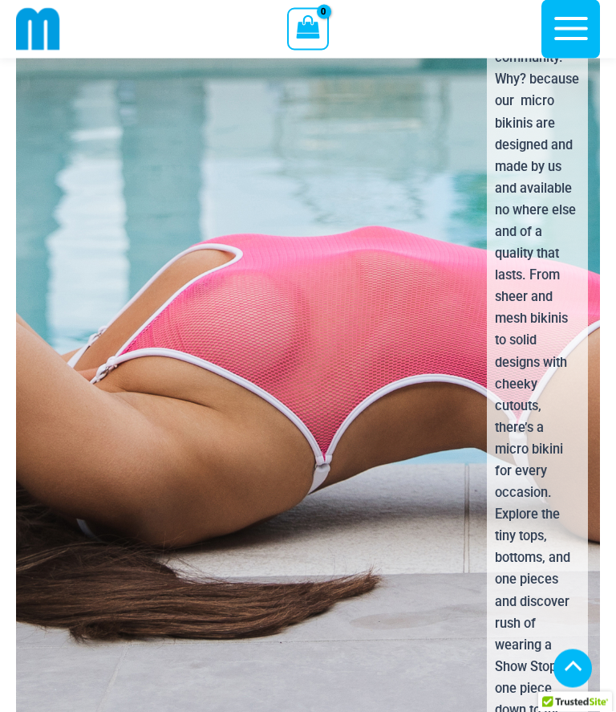
scroll to position [4060, 0]
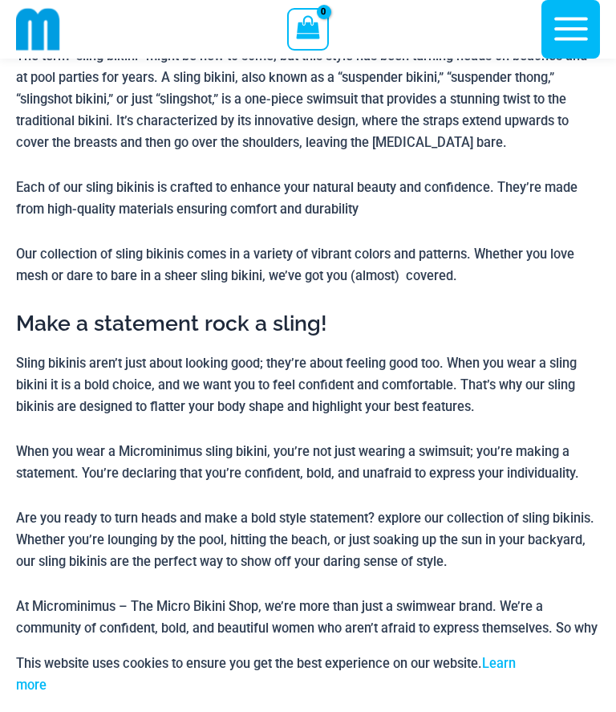
scroll to position [313, 0]
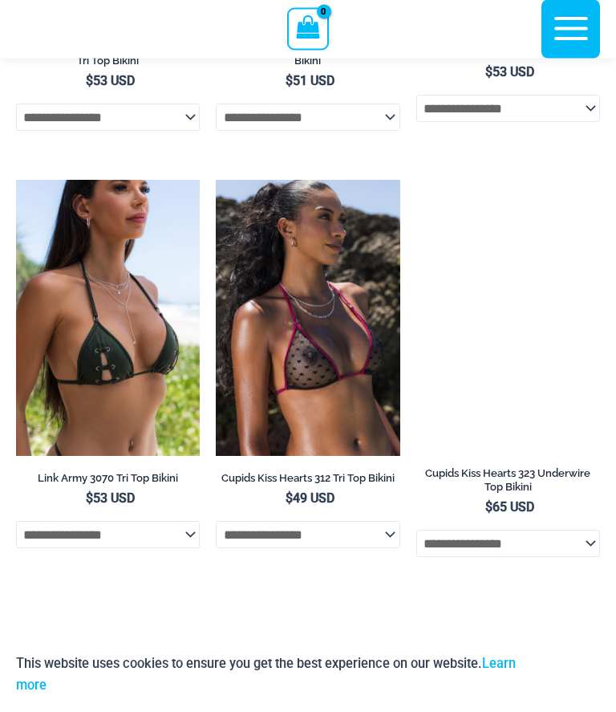
scroll to position [4311, 0]
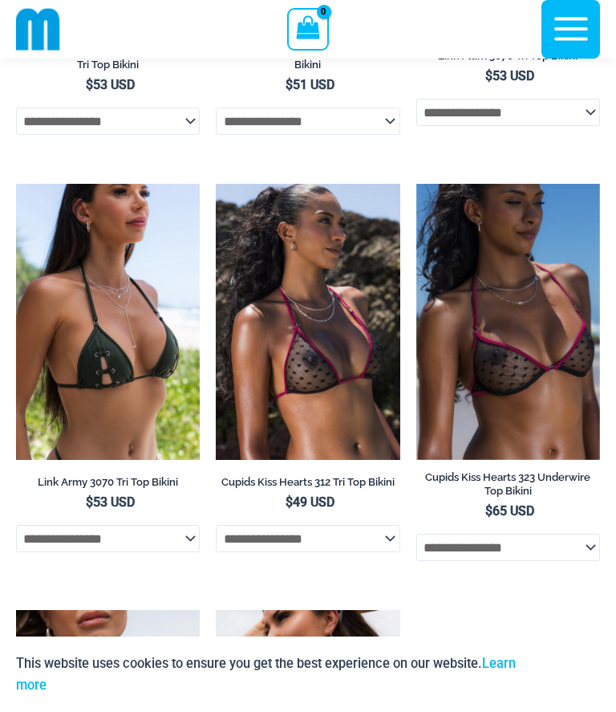
click at [216, 184] on img at bounding box center [216, 184] width 0 height 0
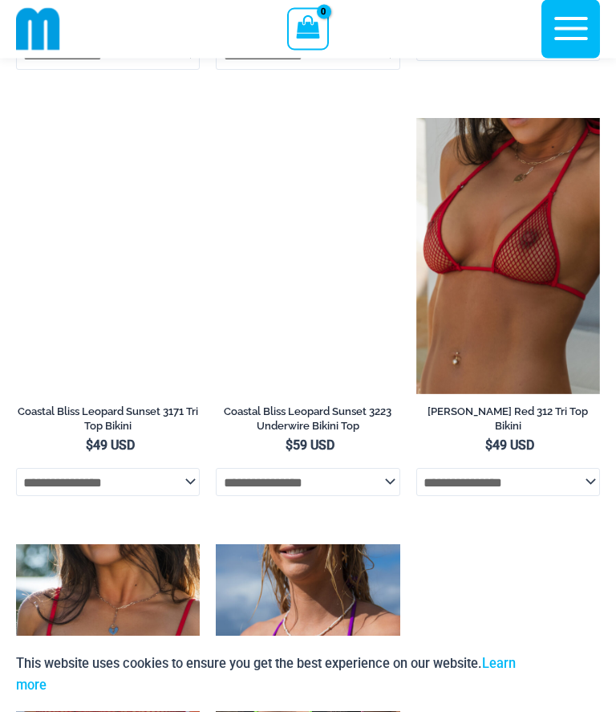
scroll to position [1820, 0]
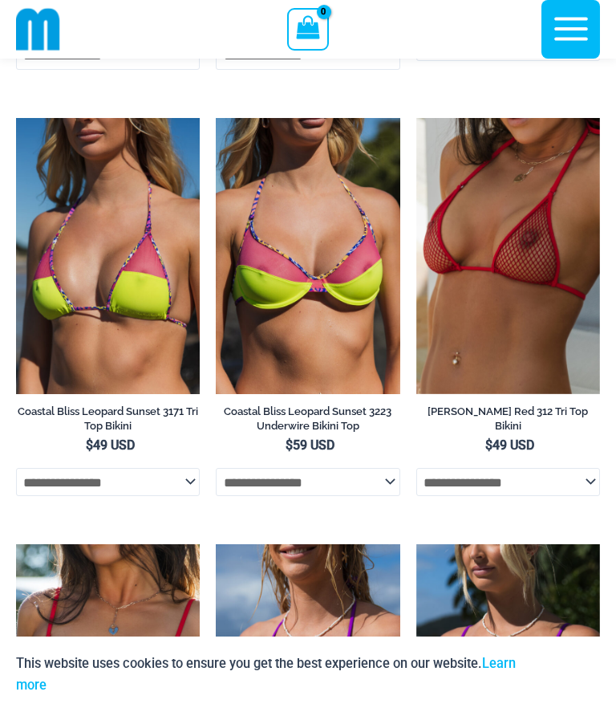
click at [416, 118] on img at bounding box center [416, 118] width 0 height 0
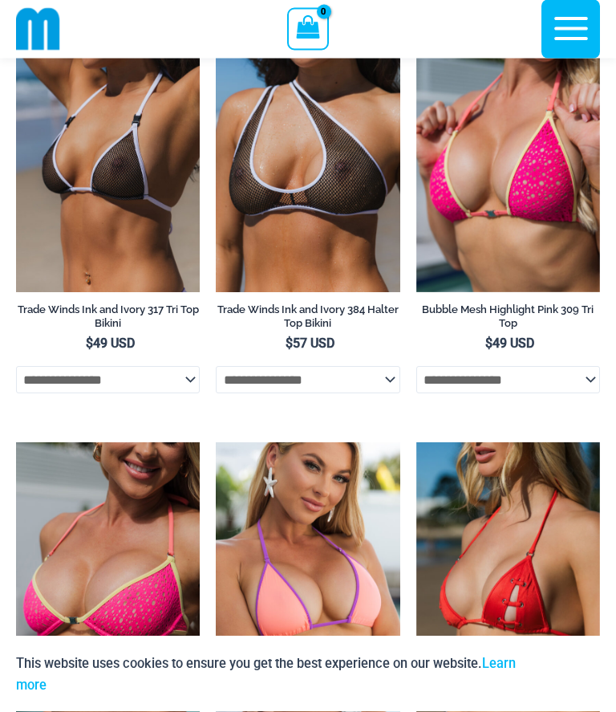
scroll to position [1070, 0]
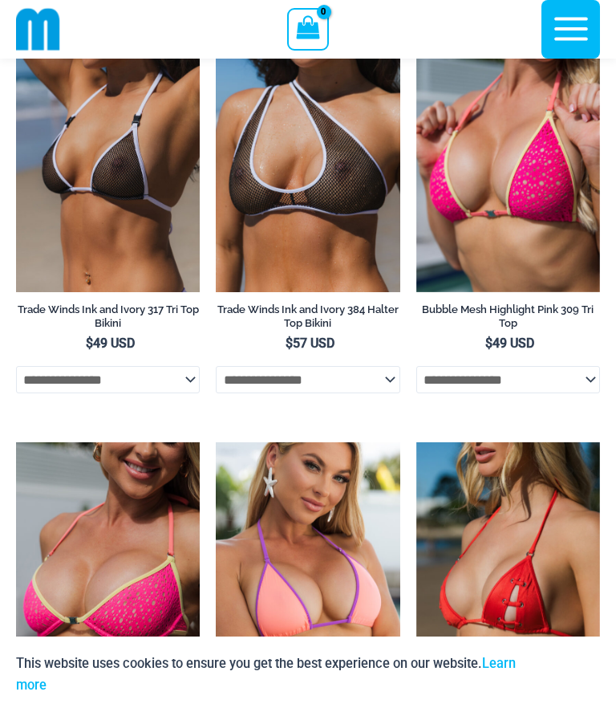
click at [16, 16] on img at bounding box center [16, 16] width 0 height 0
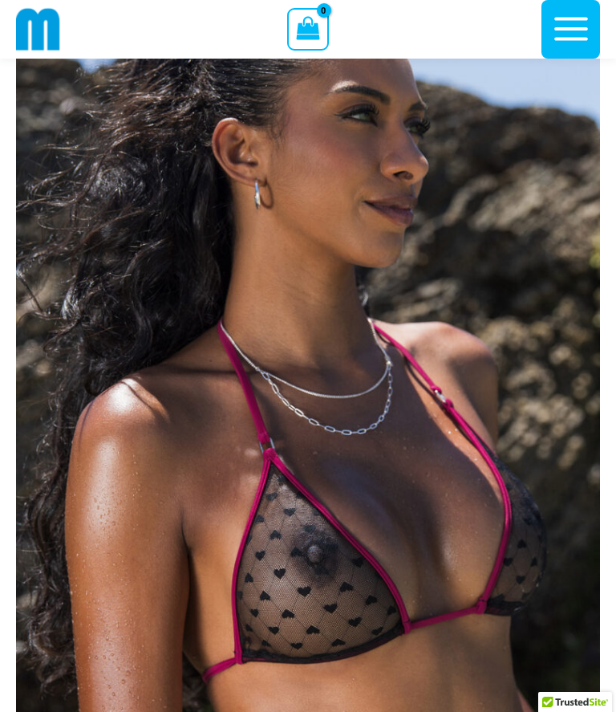
click at [450, 262] on img at bounding box center [308, 435] width 584 height 876
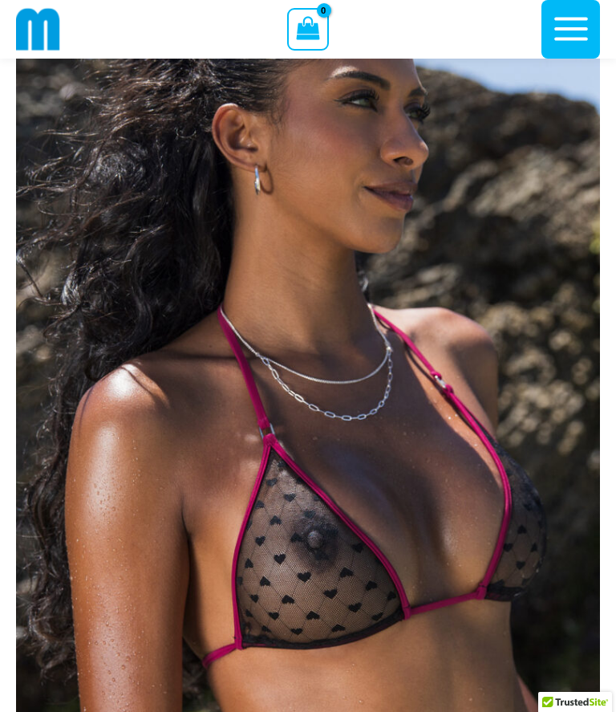
scroll to position [120, 0]
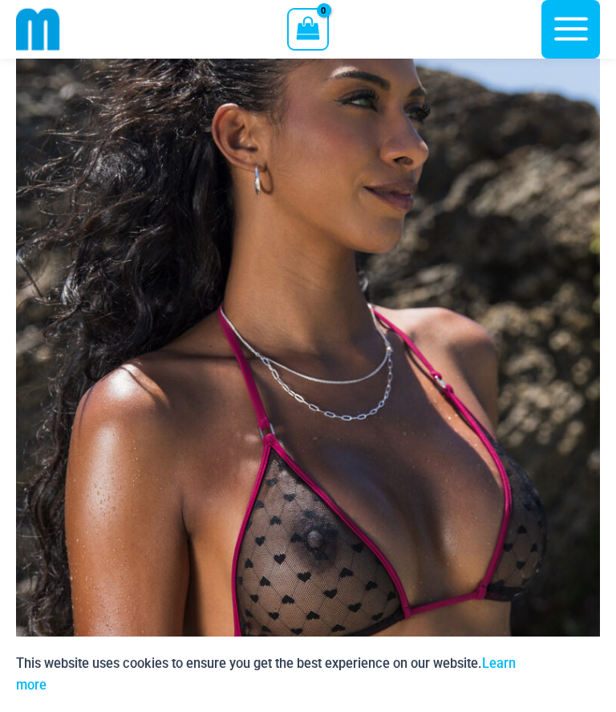
click at [557, 405] on img at bounding box center [308, 420] width 584 height 876
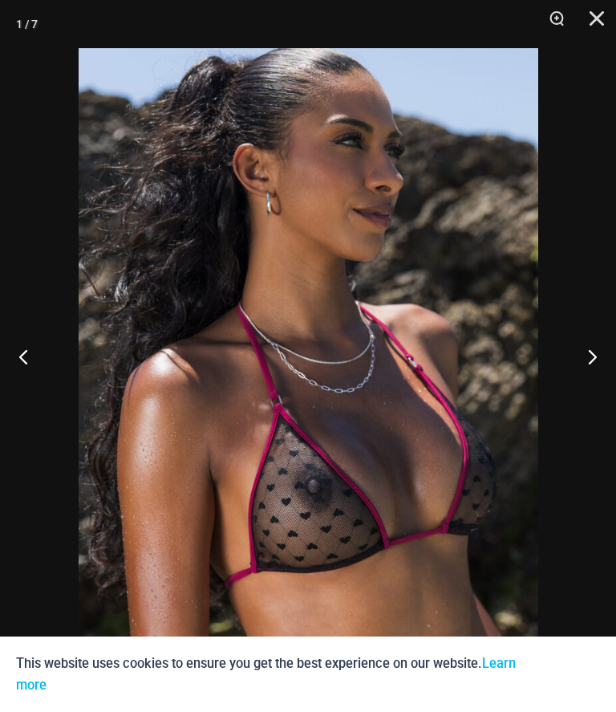
click at [596, 391] on button "Next" at bounding box center [586, 356] width 60 height 80
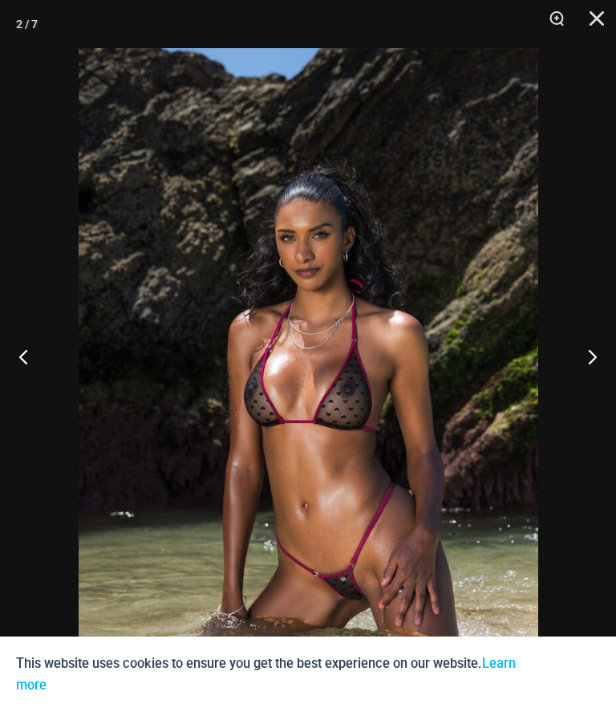
click at [600, 393] on button "Next" at bounding box center [586, 356] width 60 height 80
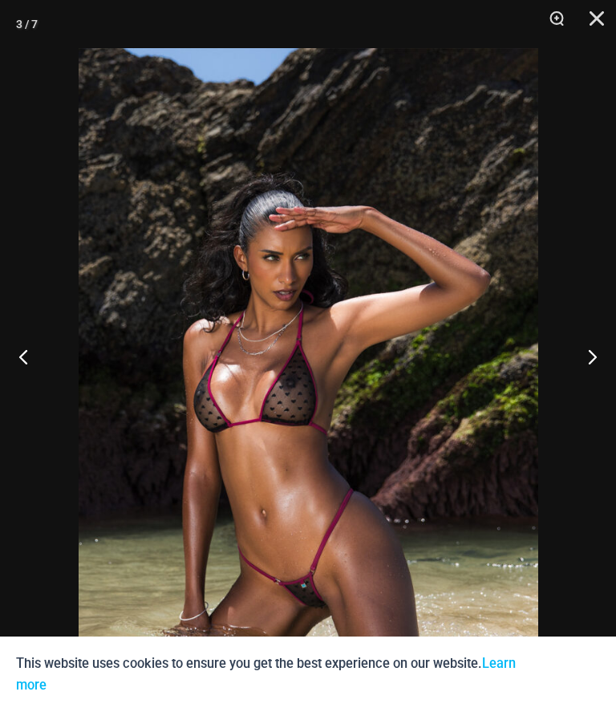
click at [594, 390] on button "Next" at bounding box center [586, 356] width 60 height 80
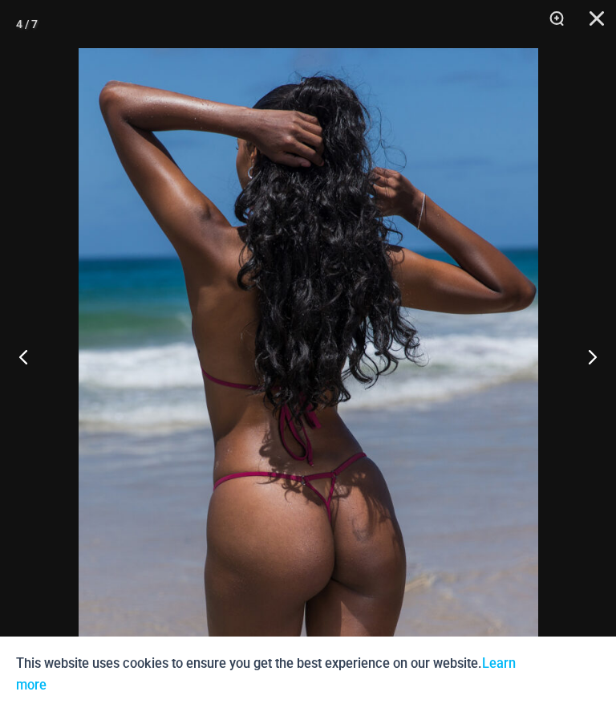
click at [598, 385] on button "Next" at bounding box center [586, 356] width 60 height 80
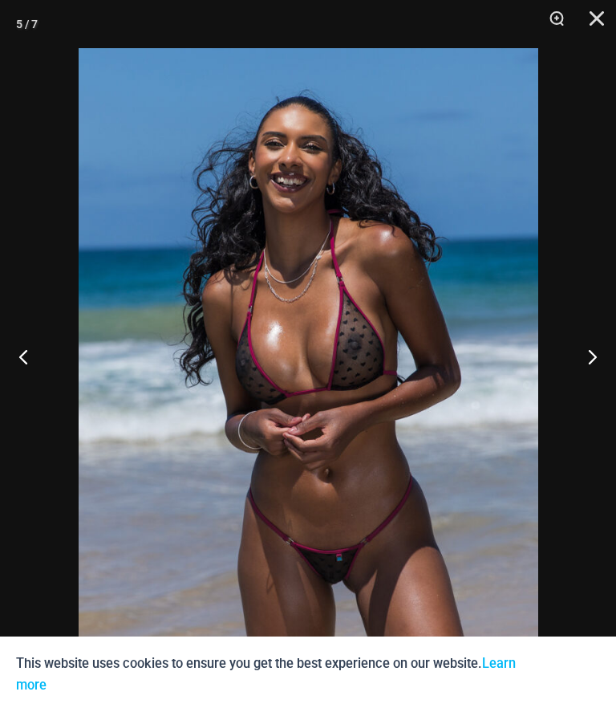
click at [595, 385] on button "Next" at bounding box center [586, 356] width 60 height 80
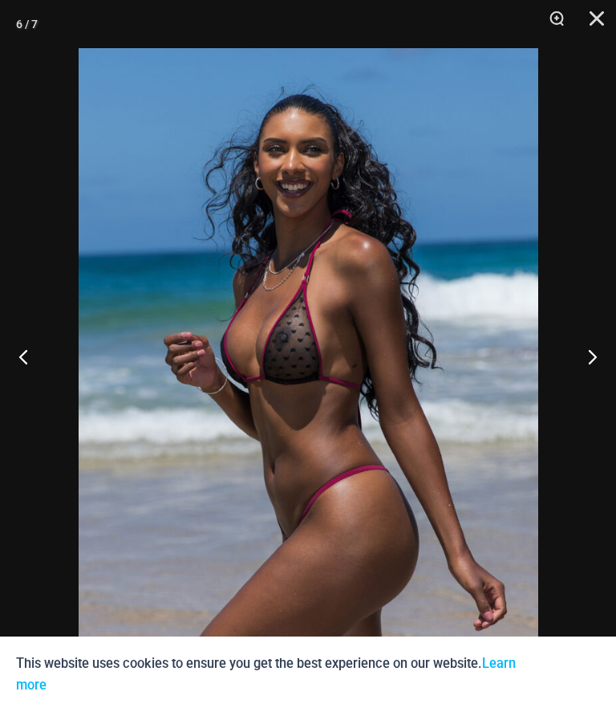
click at [603, 378] on button "Next" at bounding box center [586, 356] width 60 height 80
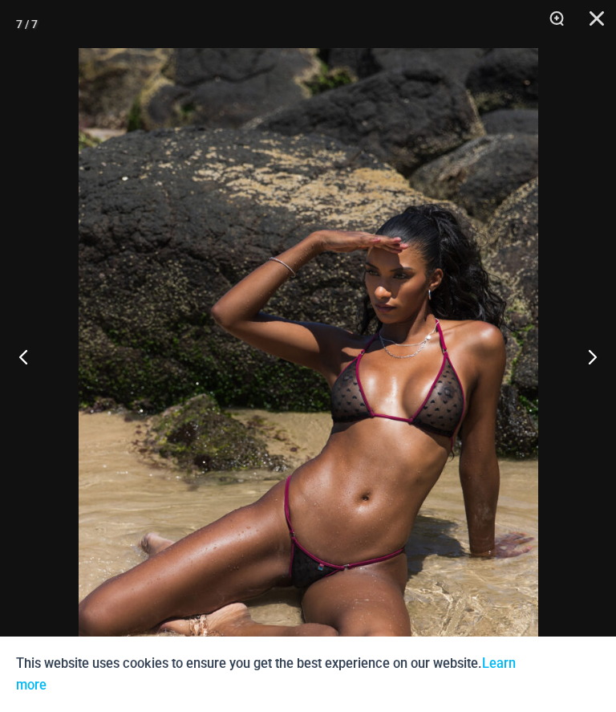
click at [606, 389] on button "Next" at bounding box center [586, 356] width 60 height 80
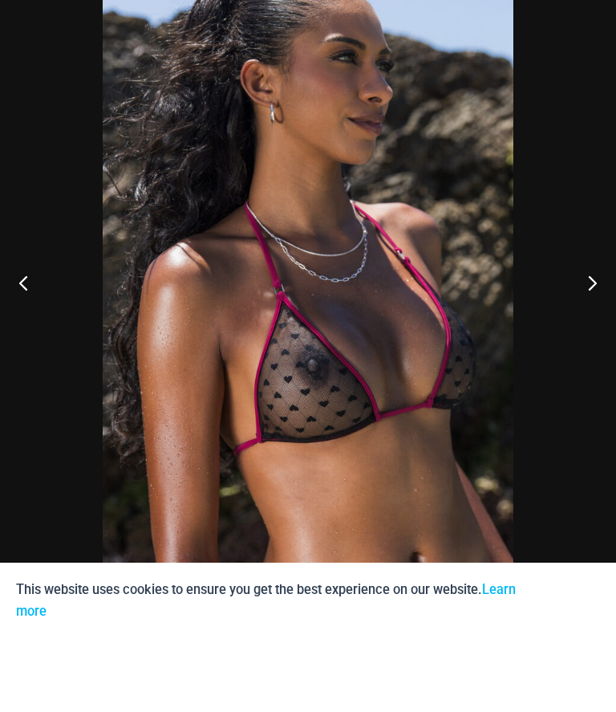
scroll to position [194, 0]
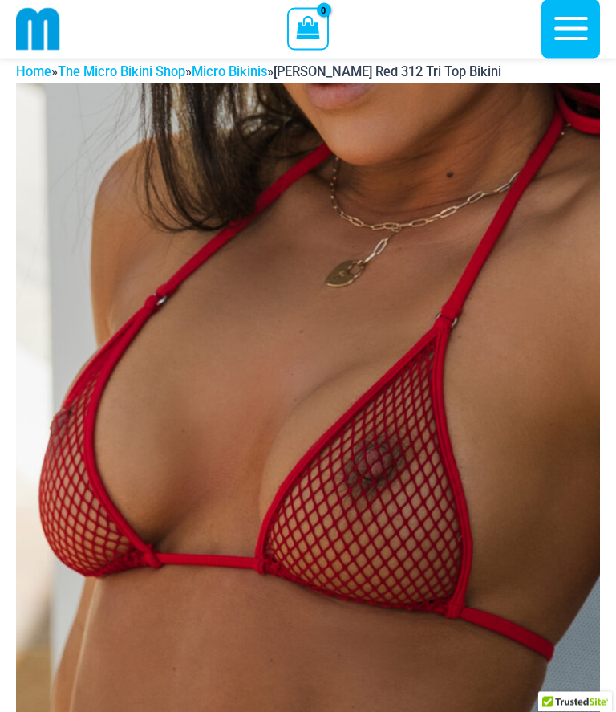
scroll to position [42, 0]
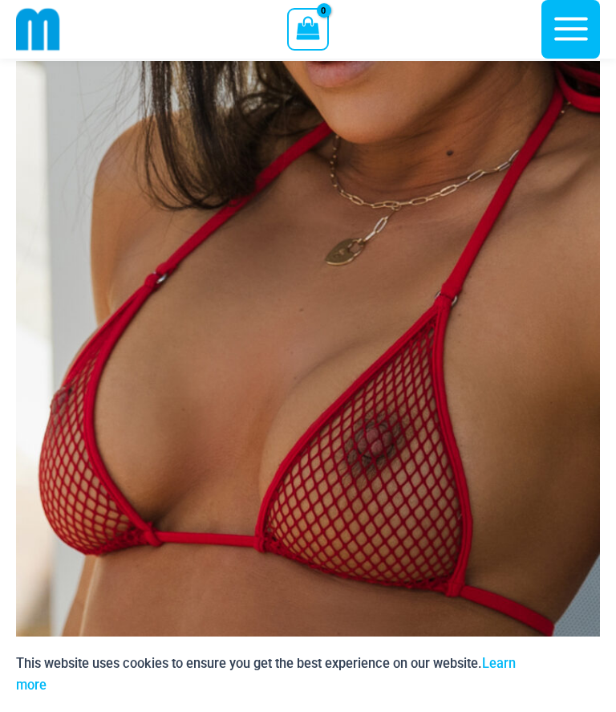
click at [309, 266] on img at bounding box center [308, 499] width 584 height 876
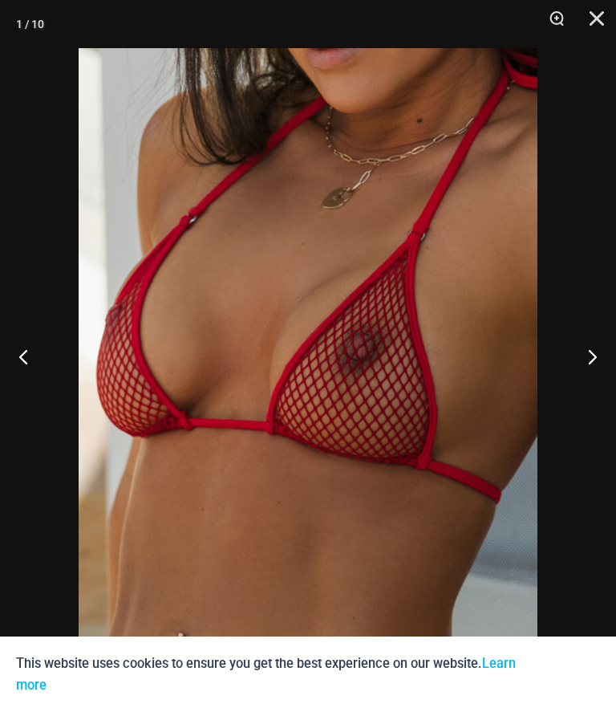
click at [588, 380] on button "Next" at bounding box center [586, 356] width 60 height 80
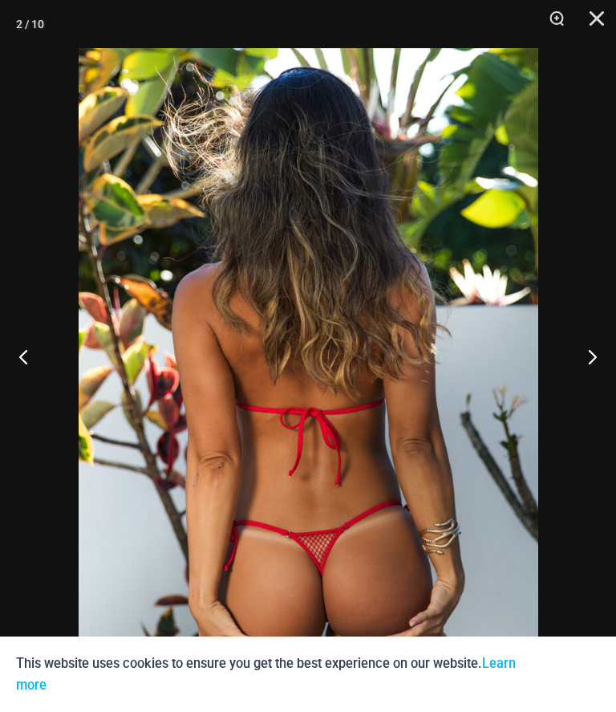
click at [591, 375] on button "Next" at bounding box center [586, 356] width 60 height 80
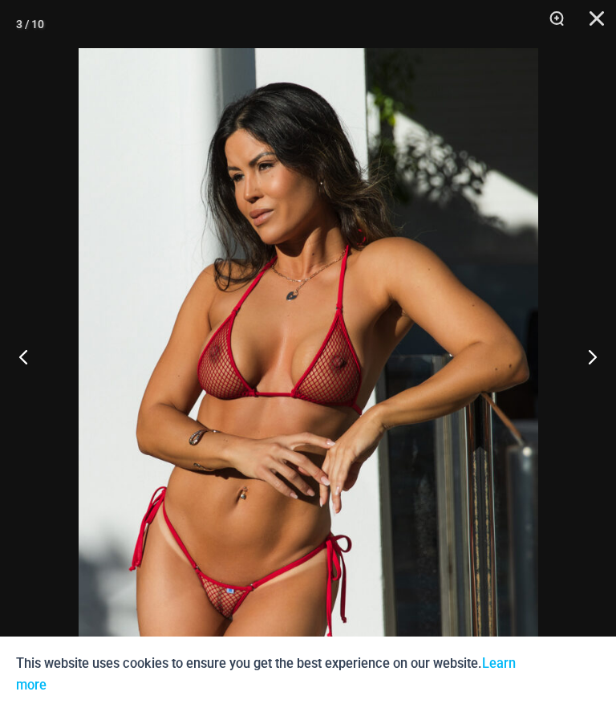
click at [570, 384] on button "Next" at bounding box center [586, 356] width 60 height 80
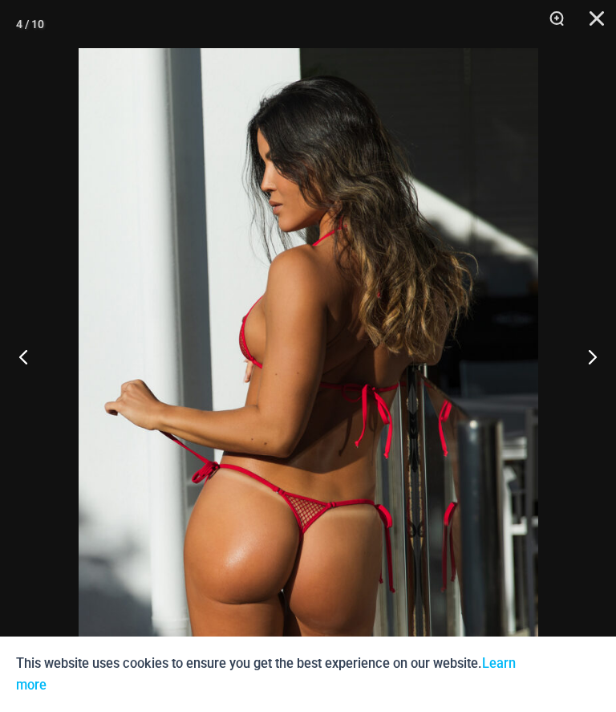
click at [560, 387] on button "Next" at bounding box center [586, 356] width 60 height 80
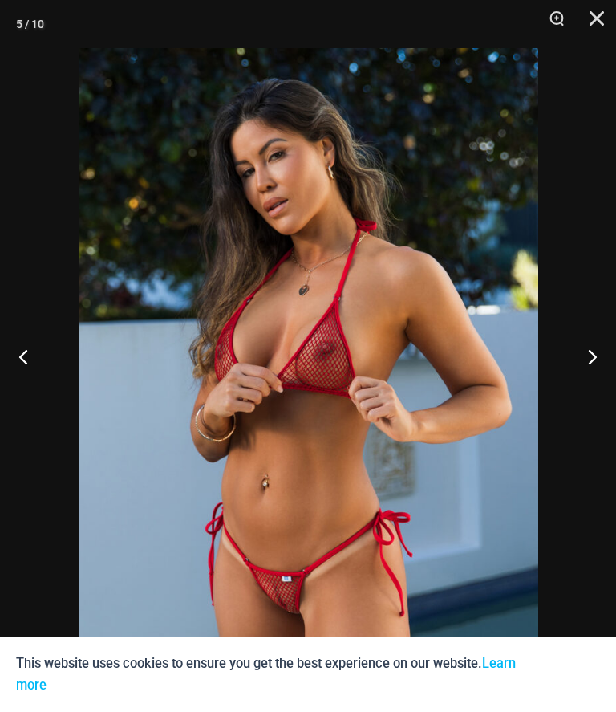
click at [524, 383] on img at bounding box center [309, 392] width 460 height 689
click at [587, 396] on div at bounding box center [308, 356] width 616 height 712
click at [596, 396] on button "Next" at bounding box center [586, 356] width 60 height 80
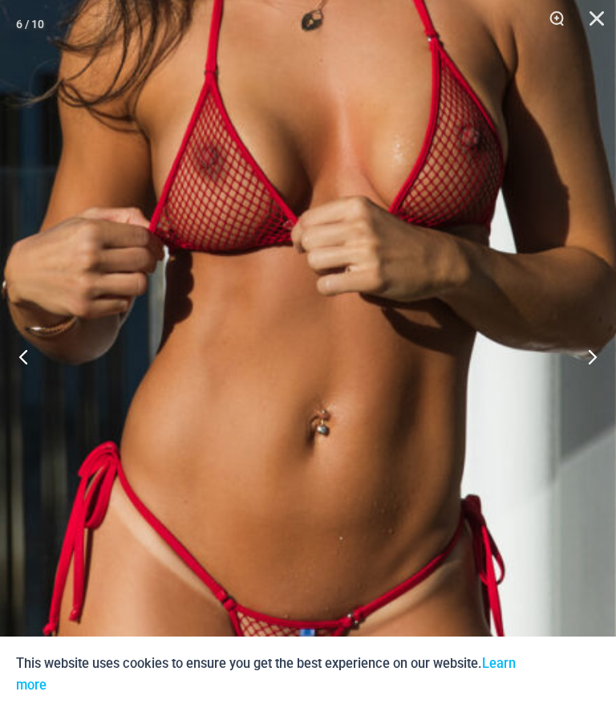
click at [583, 396] on button "Next" at bounding box center [586, 356] width 60 height 80
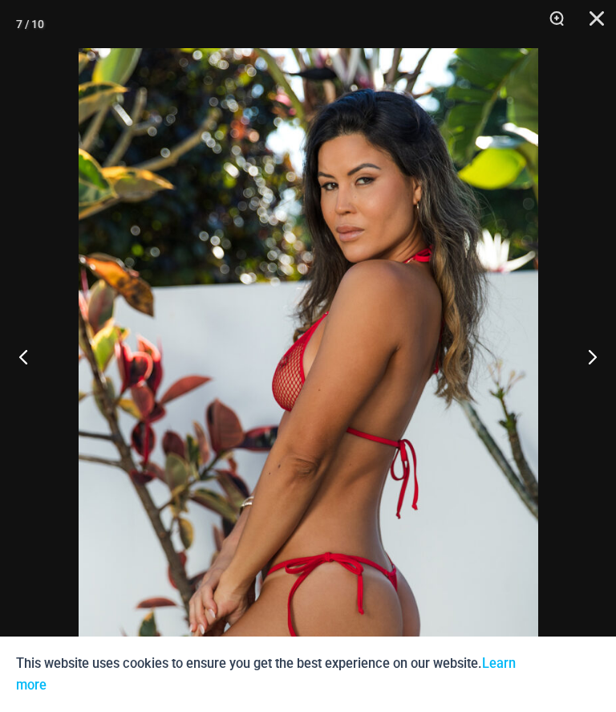
click at [584, 384] on button "Next" at bounding box center [586, 356] width 60 height 80
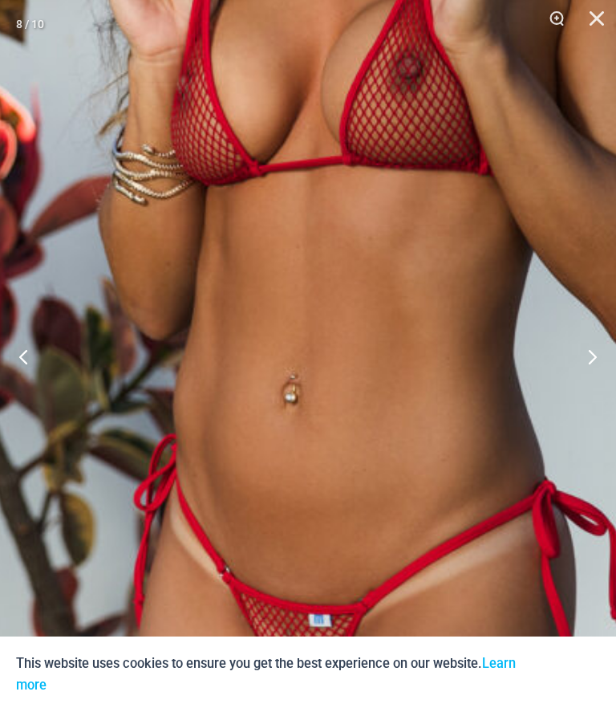
click at [557, 370] on button "Next" at bounding box center [586, 356] width 60 height 80
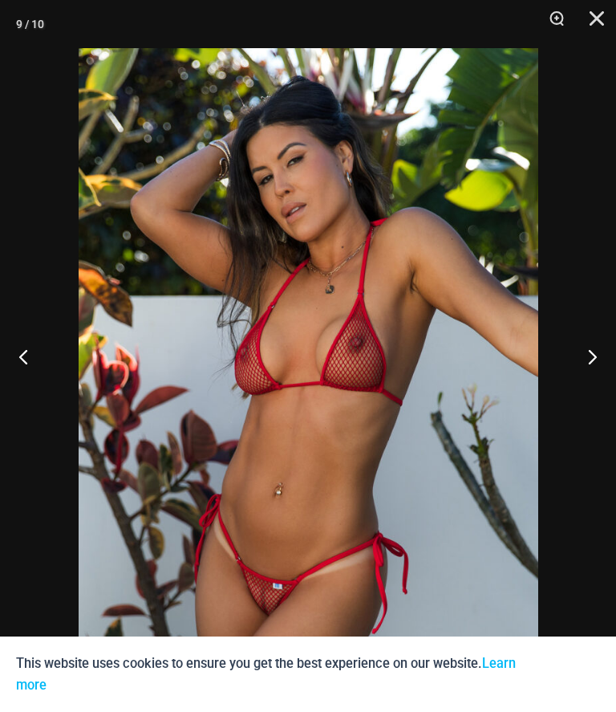
click at [572, 371] on button "Next" at bounding box center [586, 356] width 60 height 80
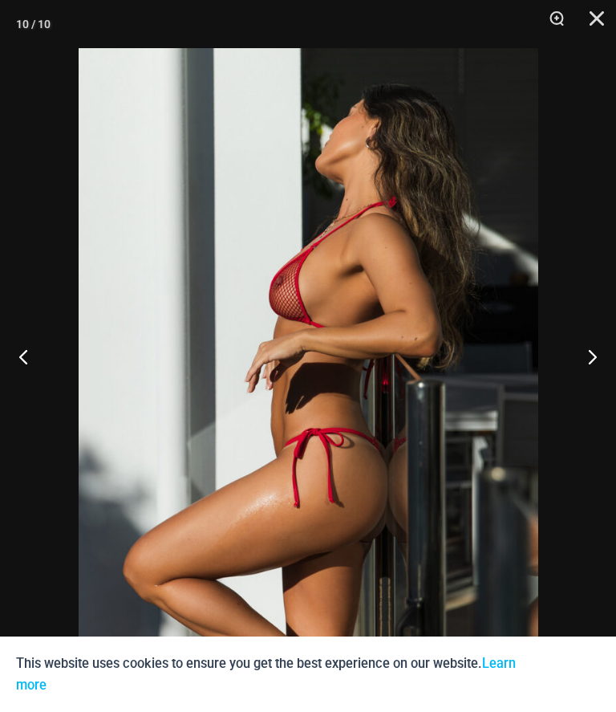
click at [578, 376] on button "Next" at bounding box center [586, 356] width 60 height 80
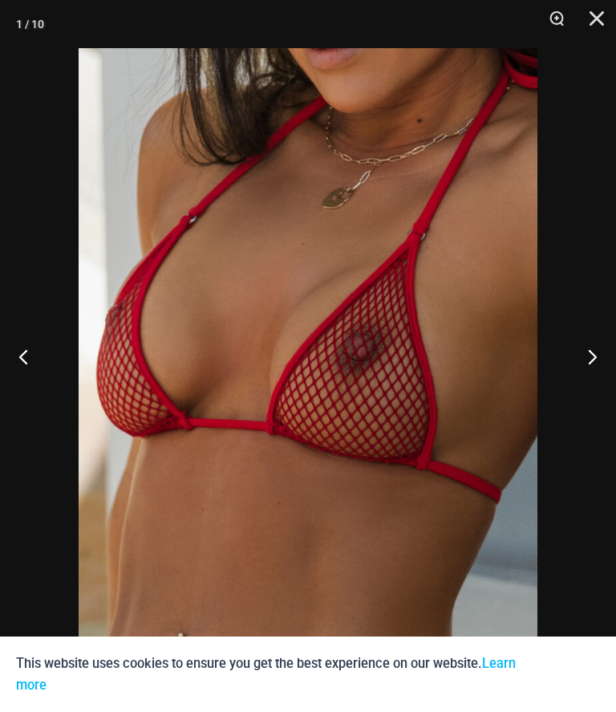
click at [588, 381] on button "Next" at bounding box center [586, 356] width 60 height 80
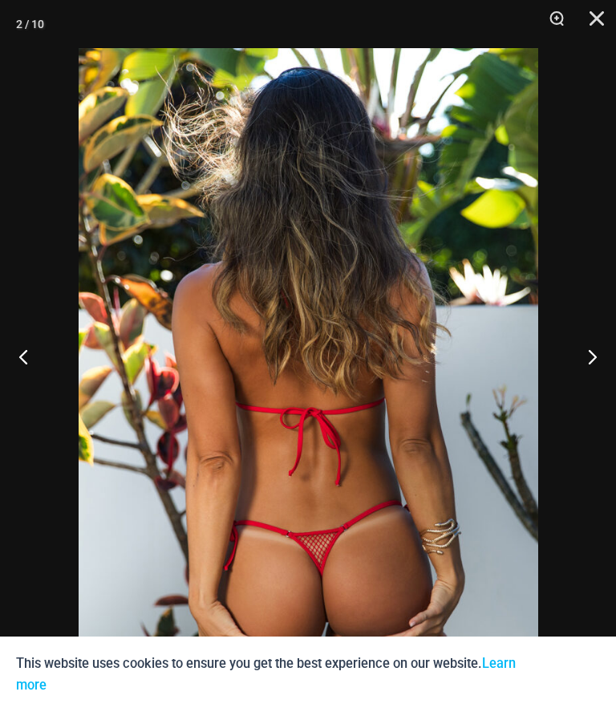
click at [577, 392] on button "Next" at bounding box center [586, 356] width 60 height 80
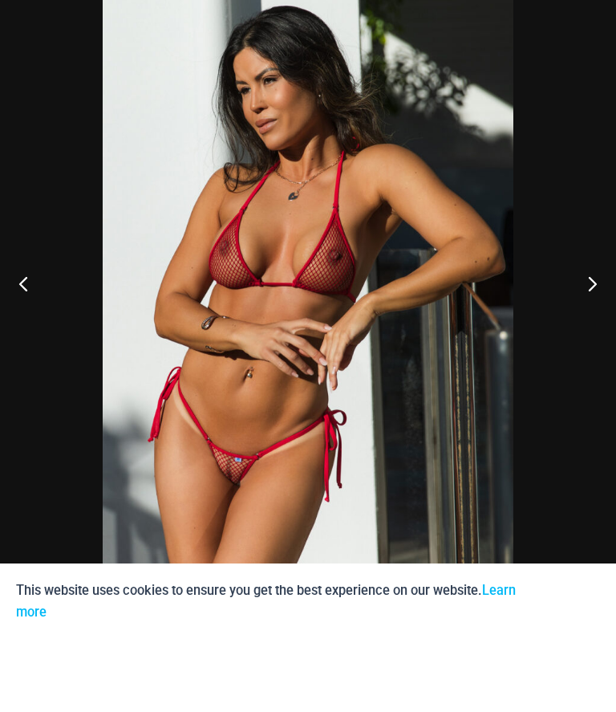
scroll to position [116, 0]
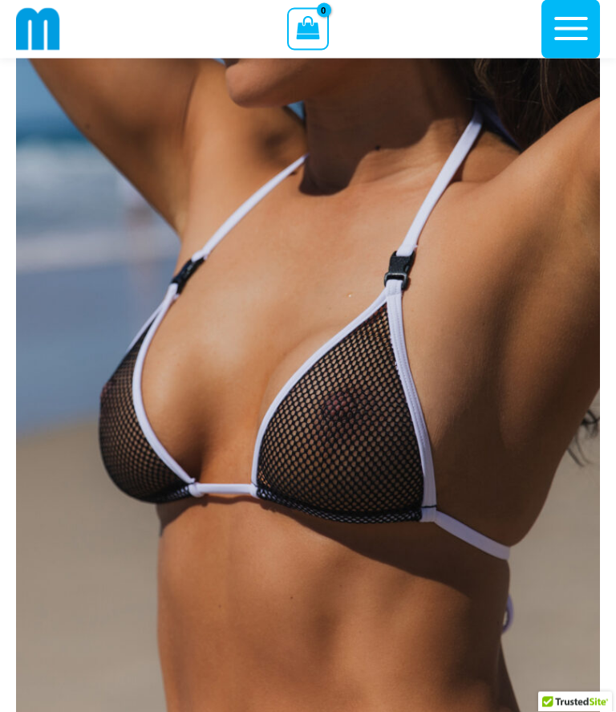
scroll to position [162, 0]
click at [350, 231] on img at bounding box center [308, 378] width 584 height 876
click at [543, 455] on img at bounding box center [308, 378] width 584 height 876
click at [481, 440] on img at bounding box center [308, 378] width 584 height 876
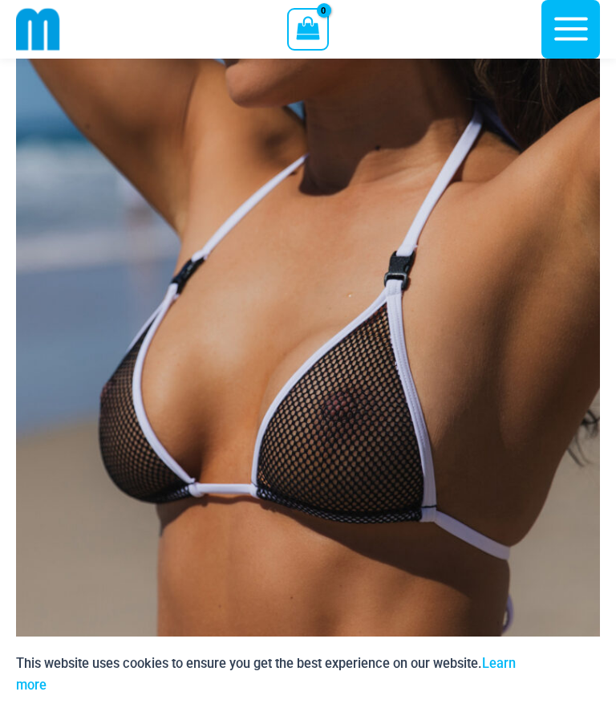
click at [512, 435] on img at bounding box center [308, 378] width 584 height 876
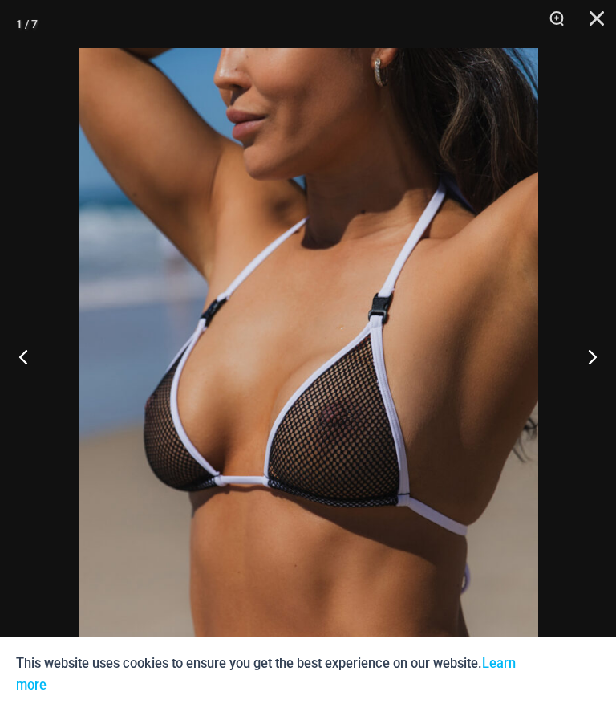
click at [589, 383] on button "Next" at bounding box center [586, 356] width 60 height 80
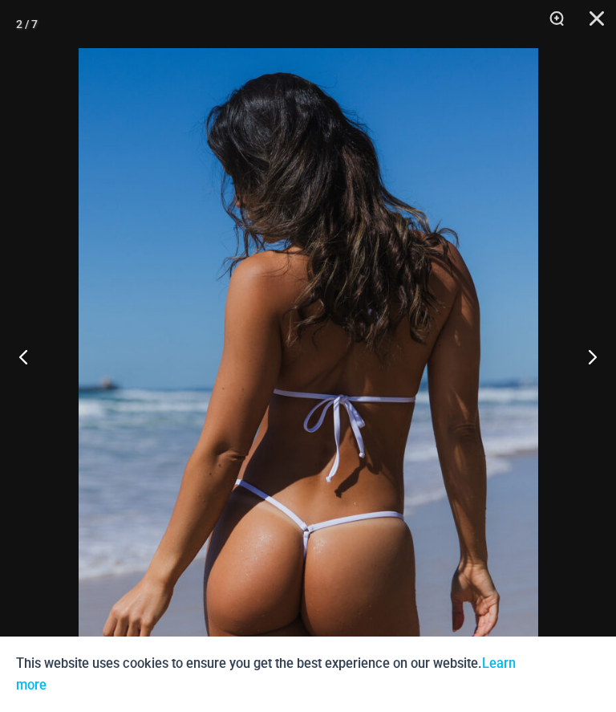
click at [589, 393] on button "Next" at bounding box center [586, 356] width 60 height 80
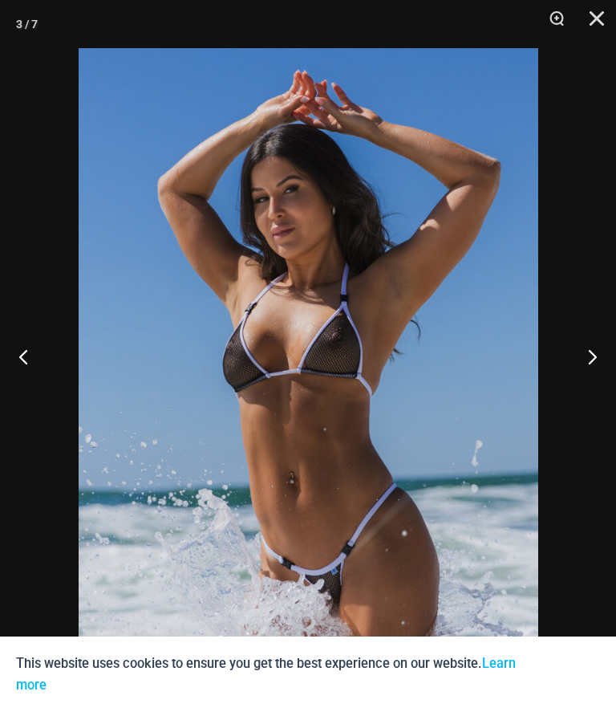
click at [579, 385] on button "Next" at bounding box center [586, 356] width 60 height 80
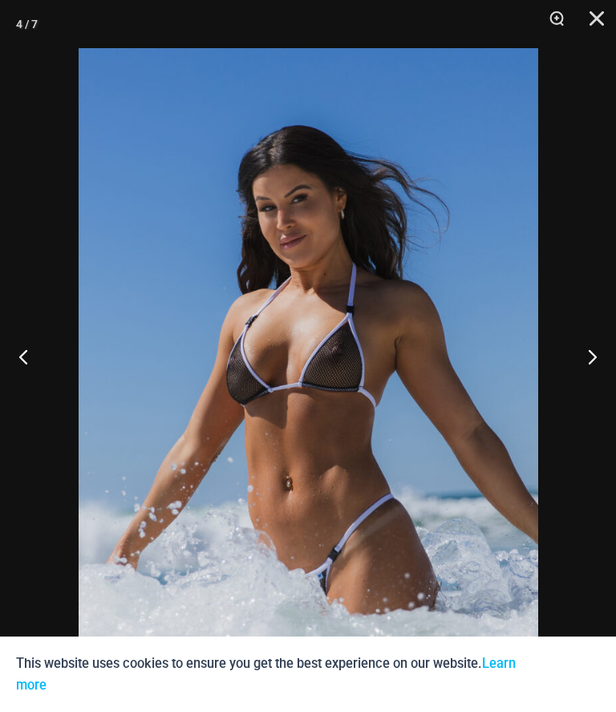
click at [585, 390] on button "Next" at bounding box center [586, 356] width 60 height 80
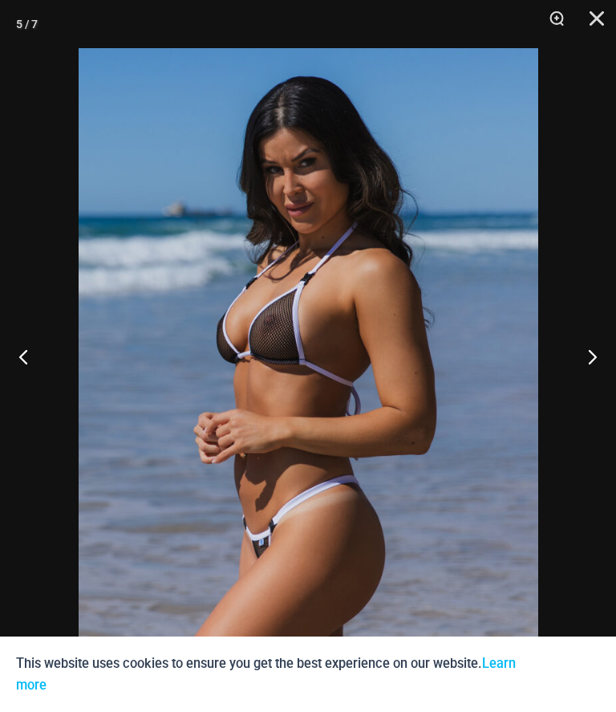
click at [597, 396] on button "Next" at bounding box center [586, 356] width 60 height 80
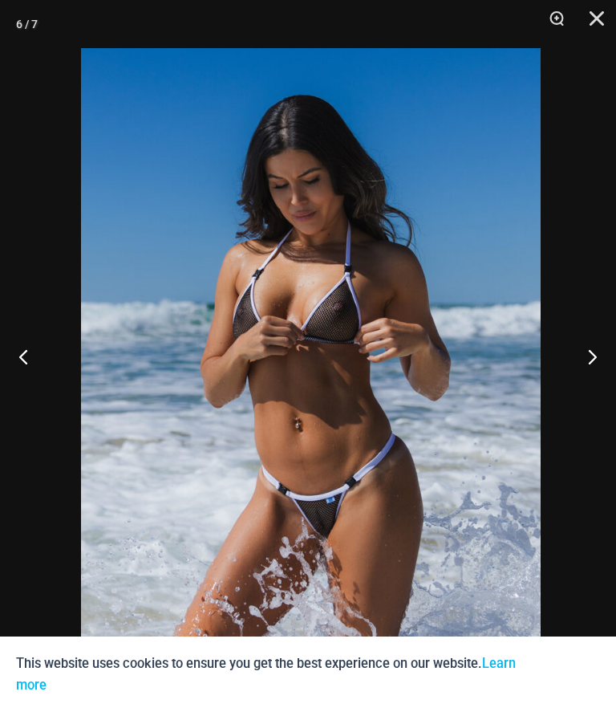
click at [593, 396] on button "Next" at bounding box center [586, 356] width 60 height 80
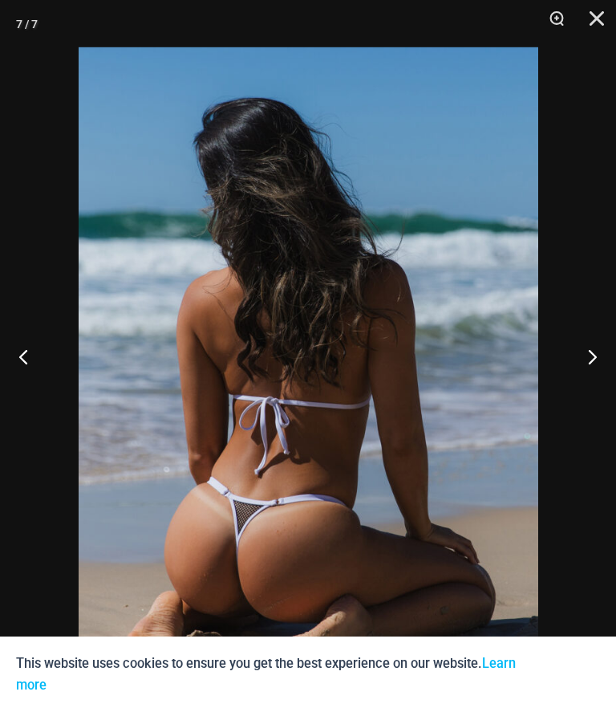
click at [591, 396] on button "Next" at bounding box center [586, 356] width 60 height 80
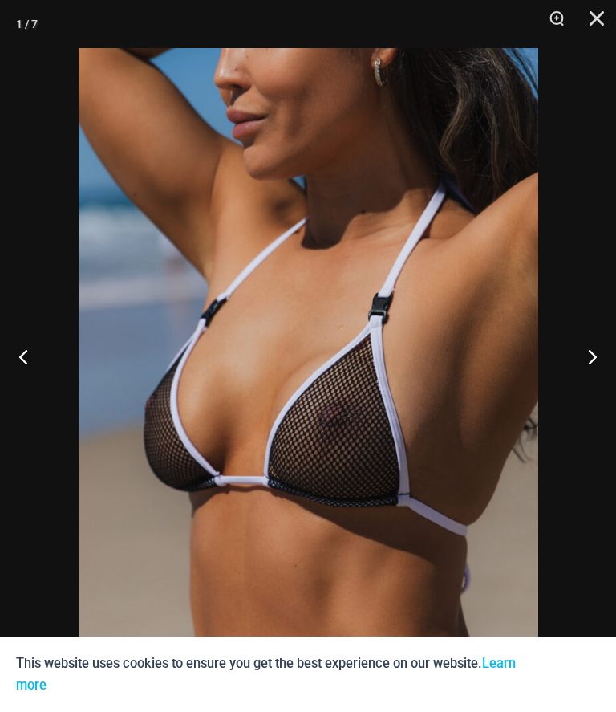
click at [603, 396] on button "Next" at bounding box center [586, 356] width 60 height 80
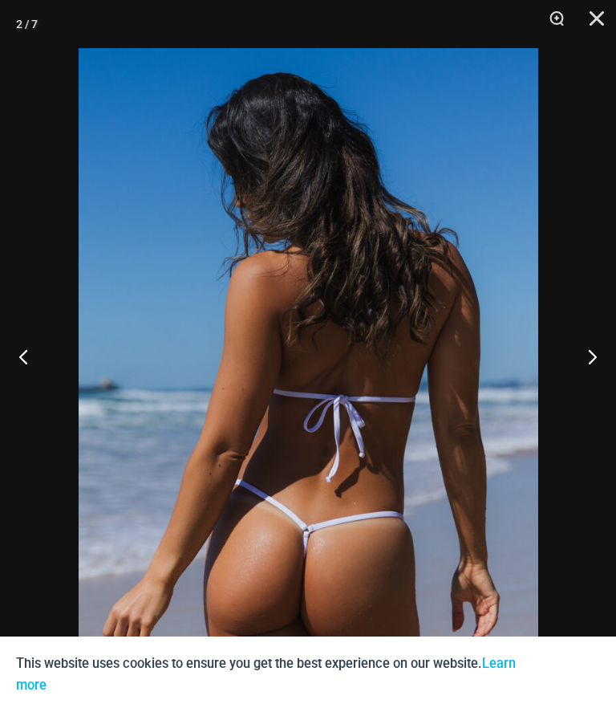
click at [594, 396] on button "Next" at bounding box center [586, 356] width 60 height 80
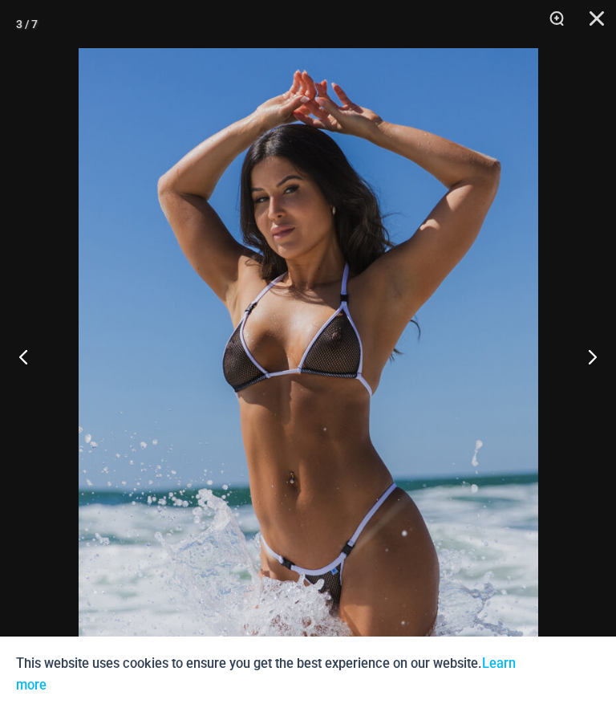
click at [607, 396] on button "Next" at bounding box center [586, 356] width 60 height 80
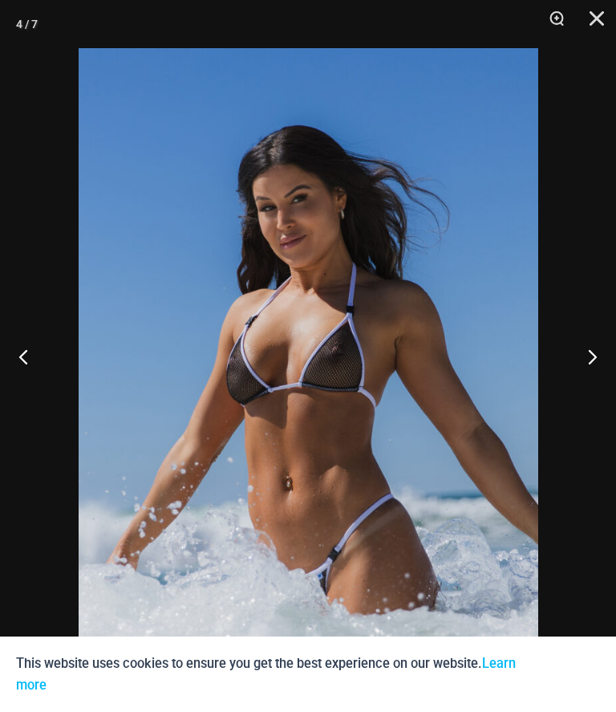
click at [603, 396] on button "Next" at bounding box center [586, 356] width 60 height 80
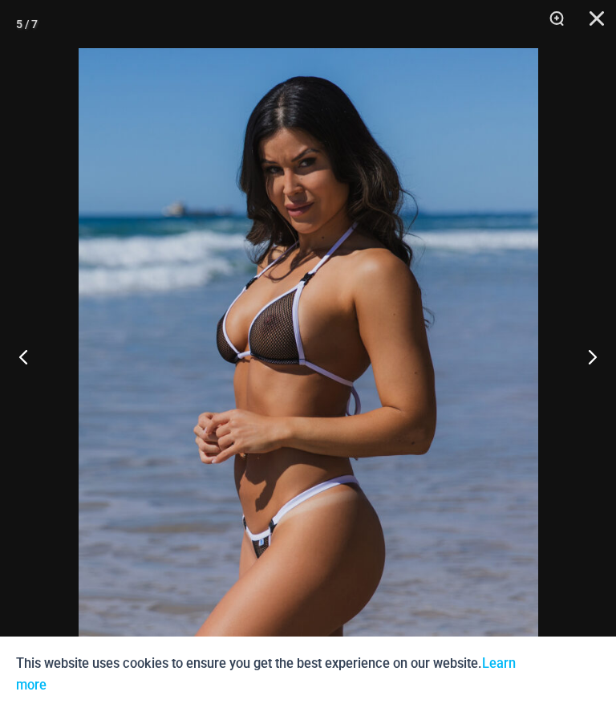
click at [606, 396] on button "Next" at bounding box center [586, 356] width 60 height 80
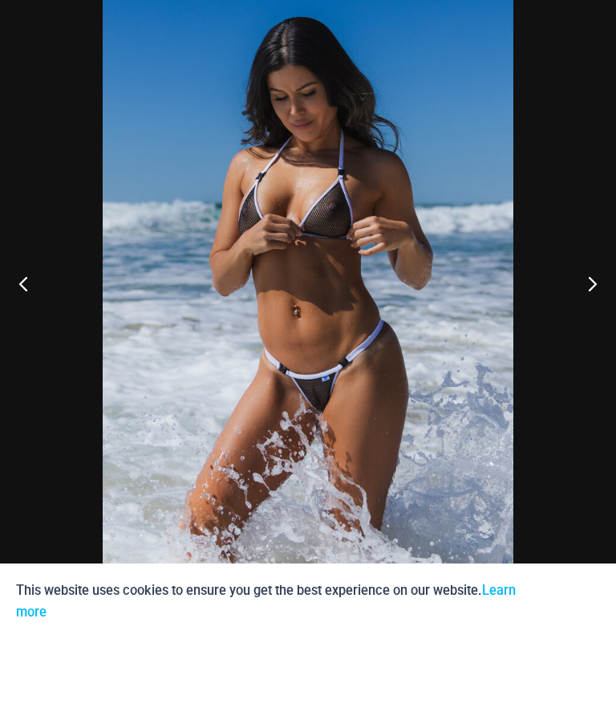
scroll to position [236, 0]
